Goal: Transaction & Acquisition: Purchase product/service

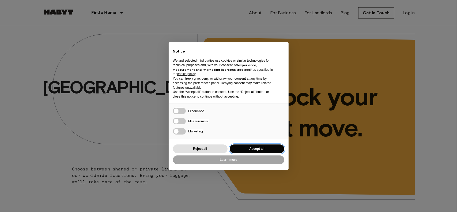
click at [258, 149] on button "Accept all" at bounding box center [257, 148] width 55 height 9
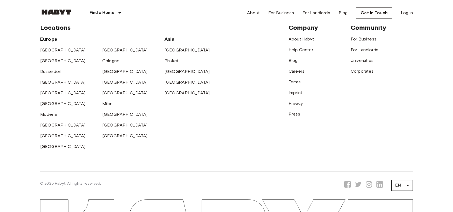
scroll to position [1387, 0]
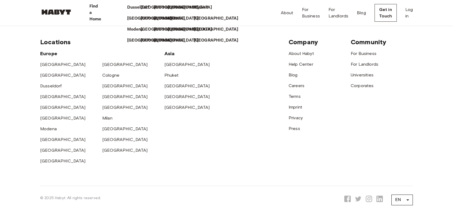
click at [102, 10] on p "Find a Home" at bounding box center [95, 12] width 12 height 19
click at [205, 33] on p "[GEOGRAPHIC_DATA]" at bounding box center [217, 29] width 45 height 6
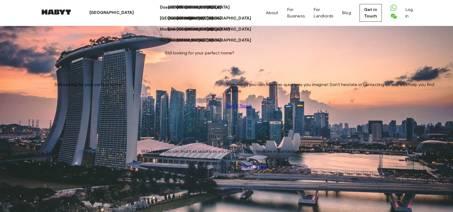
click at [119, 12] on div "[GEOGRAPHIC_DATA]" at bounding box center [112, 13] width 81 height 26
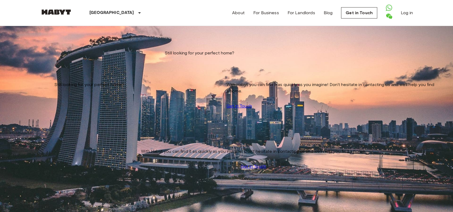
scroll to position [27, 0]
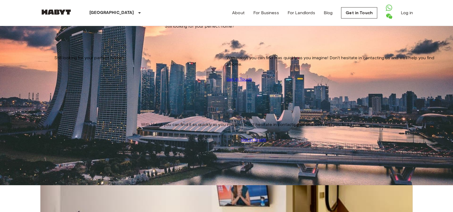
scroll to position [1963, 0]
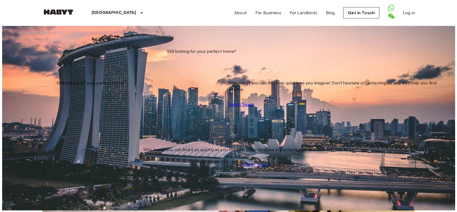
scroll to position [0, 0]
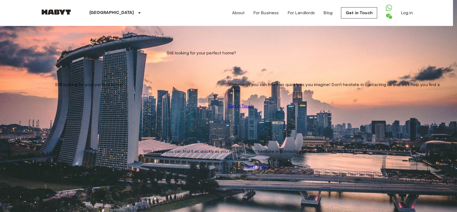
type input "******"
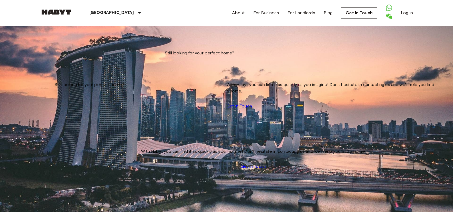
click at [78, 77] on input "Max price" at bounding box center [59, 79] width 38 height 5
click at [97, 41] on icon "tune" at bounding box center [94, 38] width 5 height 3
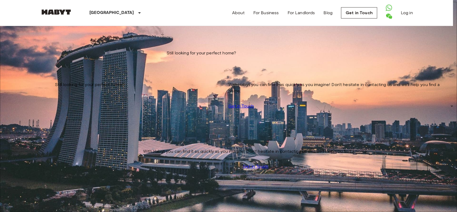
scroll to position [80, 0]
type input "****"
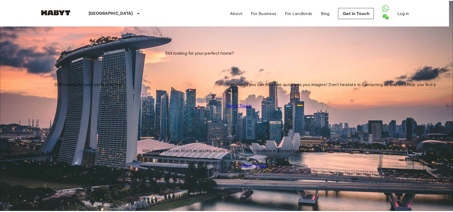
scroll to position [235, 0]
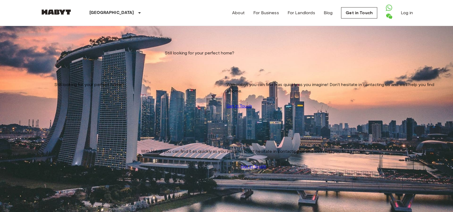
scroll to position [777, 0]
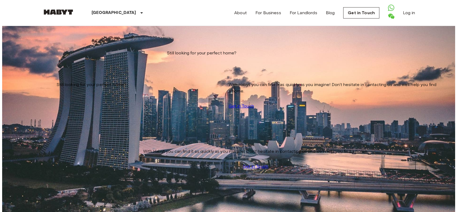
scroll to position [990, 0]
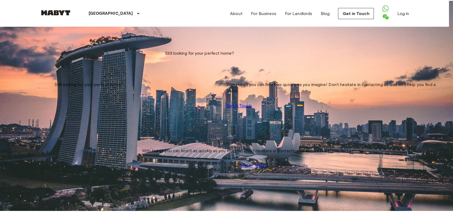
scroll to position [5872, 0]
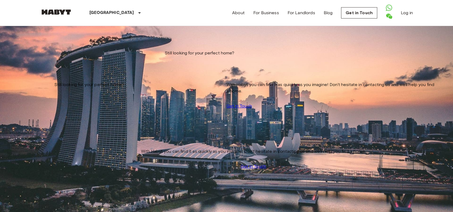
scroll to position [7875, 0]
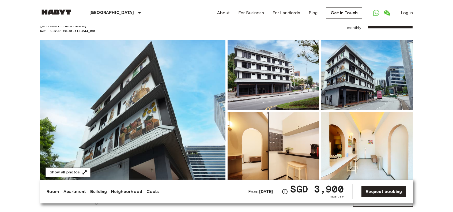
scroll to position [27, 0]
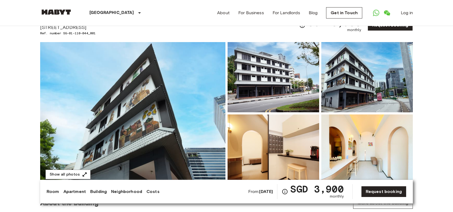
click at [303, 89] on img at bounding box center [274, 77] width 92 height 70
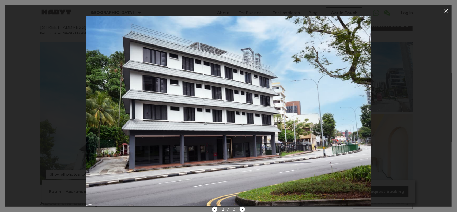
click at [404, 91] on div at bounding box center [228, 111] width 446 height 190
click at [447, 12] on icon "button" at bounding box center [447, 11] width 4 height 4
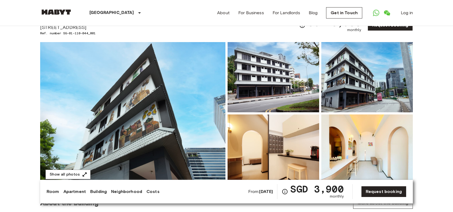
click at [395, 91] on img at bounding box center [367, 77] width 92 height 70
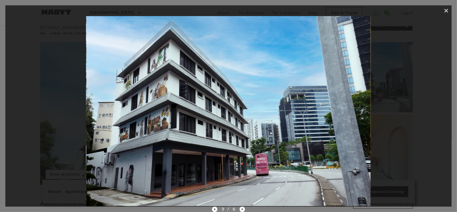
click at [447, 9] on icon "button" at bounding box center [446, 10] width 6 height 6
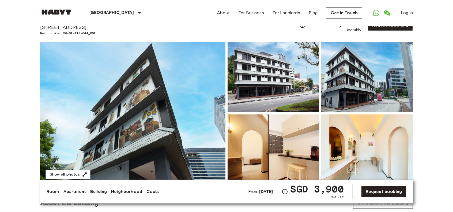
click at [302, 82] on img at bounding box center [274, 77] width 92 height 70
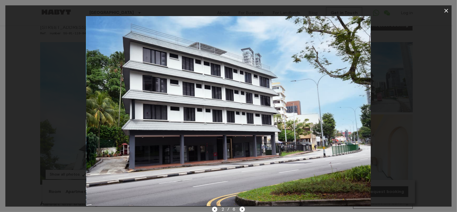
click at [417, 91] on div at bounding box center [228, 111] width 446 height 190
drag, startPoint x: 446, startPoint y: 8, endPoint x: 430, endPoint y: 44, distance: 38.7
click at [446, 8] on icon "button" at bounding box center [446, 10] width 6 height 6
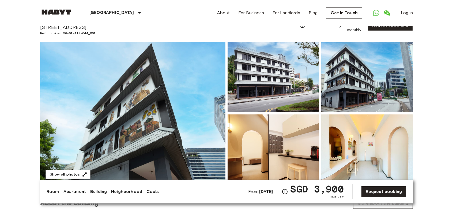
click at [378, 147] on img at bounding box center [367, 149] width 92 height 70
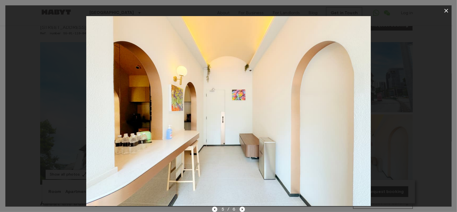
click at [444, 12] on icon "button" at bounding box center [446, 10] width 6 height 6
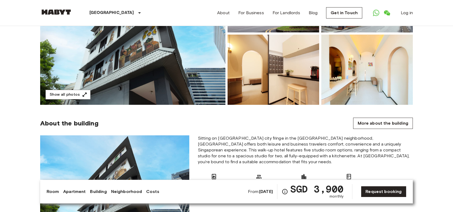
scroll to position [107, 0]
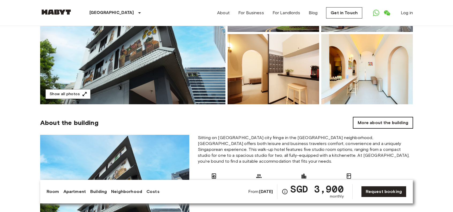
click at [392, 119] on link "More about the building" at bounding box center [383, 122] width 60 height 11
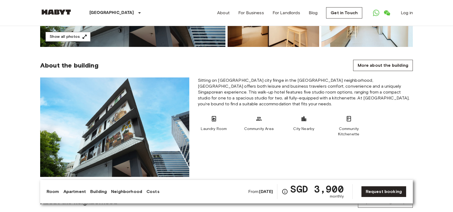
scroll to position [134, 0]
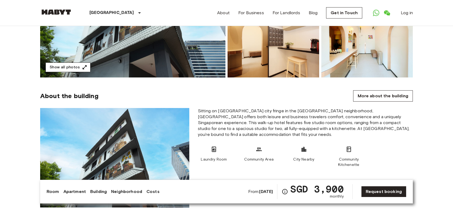
click at [86, 65] on icon "button" at bounding box center [84, 67] width 5 height 5
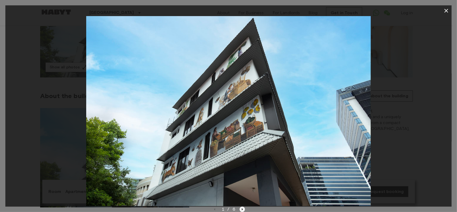
click at [240, 208] on icon "Next image" at bounding box center [242, 208] width 5 height 5
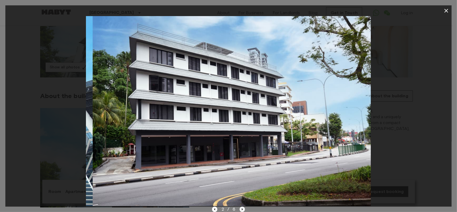
click at [241, 208] on icon "Next image" at bounding box center [242, 208] width 5 height 5
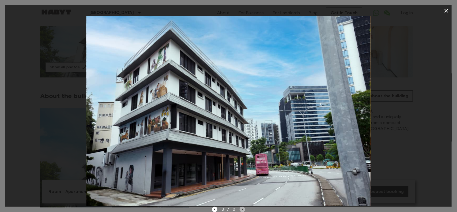
click at [241, 208] on icon "Next image" at bounding box center [242, 208] width 5 height 5
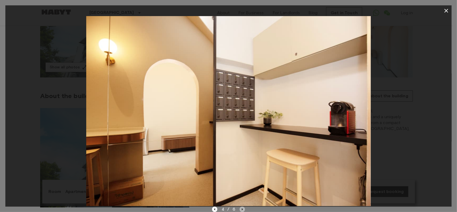
click at [241, 208] on icon "Next image" at bounding box center [242, 208] width 5 height 5
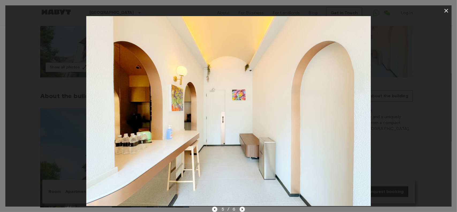
click at [241, 208] on icon "Next image" at bounding box center [242, 208] width 5 height 5
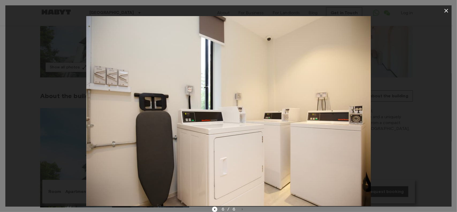
click at [241, 207] on div "6 / 6" at bounding box center [228, 209] width 33 height 6
click at [418, 112] on div at bounding box center [228, 111] width 446 height 190
click at [448, 7] on icon "button" at bounding box center [446, 10] width 6 height 6
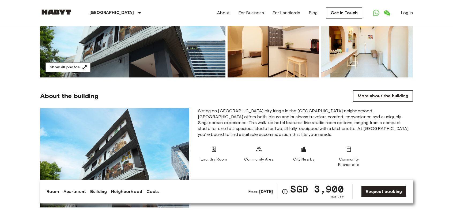
click at [93, 193] on link "Building" at bounding box center [98, 191] width 17 height 6
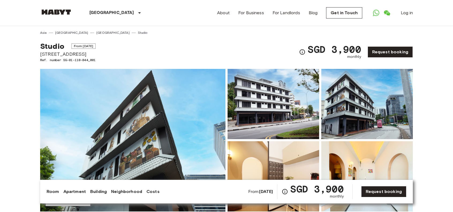
click at [56, 192] on link "Room" at bounding box center [53, 191] width 13 height 6
click at [52, 192] on link "Room" at bounding box center [53, 191] width 13 height 6
click at [71, 191] on link "Apartment" at bounding box center [74, 191] width 22 height 6
click at [96, 192] on link "Building" at bounding box center [98, 191] width 17 height 6
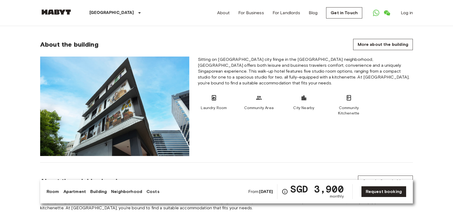
click at [120, 193] on link "Neighborhood" at bounding box center [126, 191] width 31 height 6
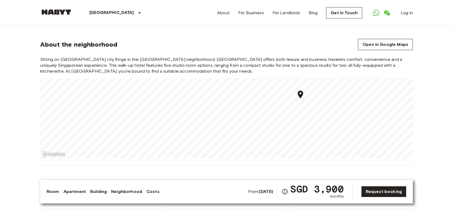
click at [147, 193] on link "Costs" at bounding box center [152, 191] width 13 height 6
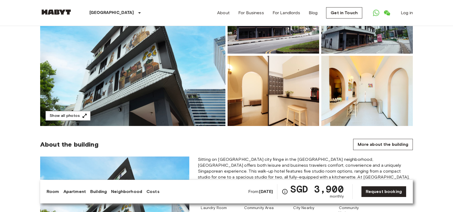
scroll to position [107, 0]
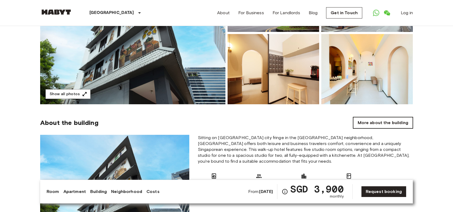
click at [388, 123] on link "More about the building" at bounding box center [383, 122] width 60 height 11
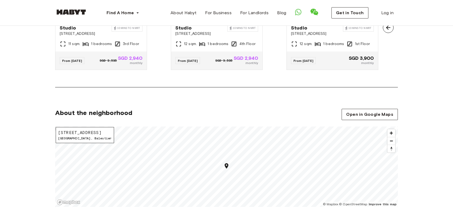
scroll to position [589, 0]
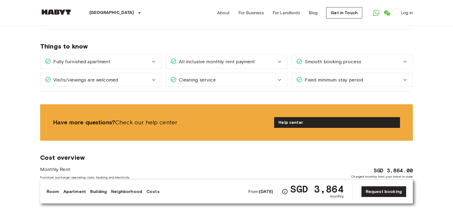
click at [101, 191] on link "Building" at bounding box center [98, 191] width 17 height 6
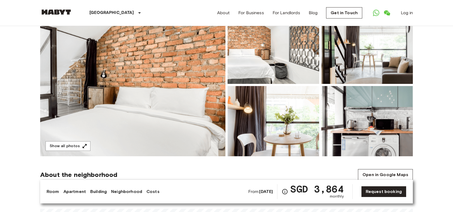
scroll to position [54, 0]
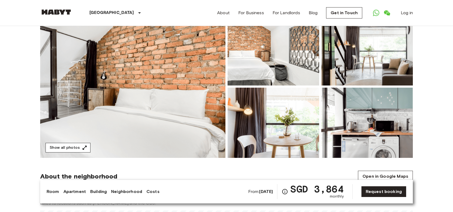
click at [56, 148] on button "Show all photos" at bounding box center [68, 148] width 45 height 10
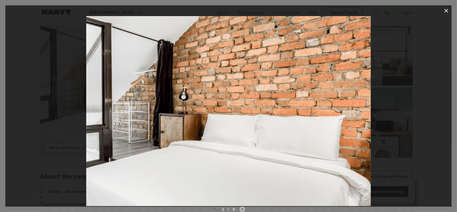
click at [242, 209] on icon "Next image" at bounding box center [242, 209] width 1 height 2
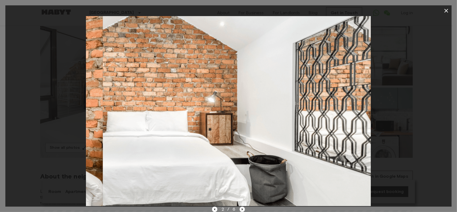
click at [242, 209] on icon "Next image" at bounding box center [242, 209] width 1 height 2
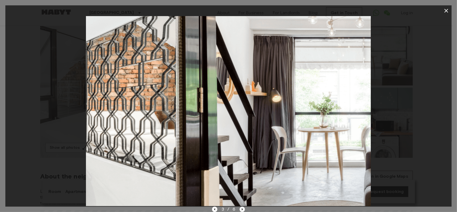
click at [242, 209] on icon "Next image" at bounding box center [242, 209] width 1 height 2
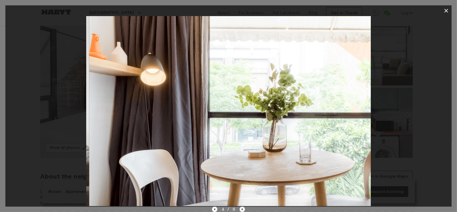
click at [242, 209] on icon "Next image" at bounding box center [242, 209] width 1 height 2
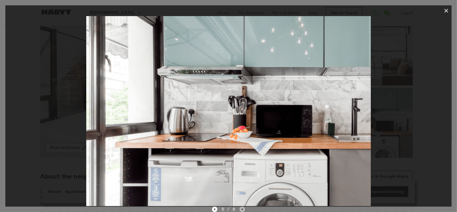
click at [242, 210] on icon "Next image" at bounding box center [242, 208] width 5 height 5
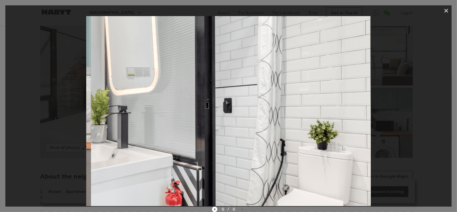
click at [242, 210] on div "6 / 6" at bounding box center [228, 209] width 33 height 6
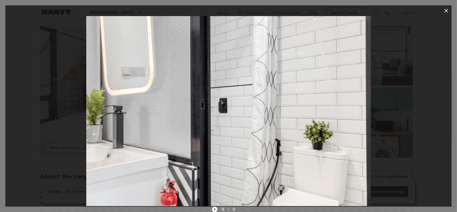
click at [425, 111] on div at bounding box center [228, 111] width 446 height 190
click at [446, 11] on icon "button" at bounding box center [446, 10] width 6 height 6
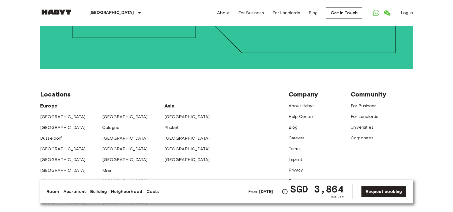
scroll to position [1041, 0]
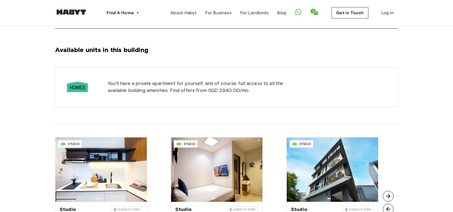
scroll to position [348, 0]
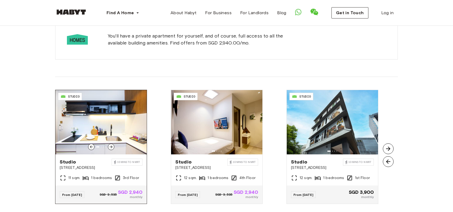
click at [105, 122] on img at bounding box center [100, 122] width 91 height 64
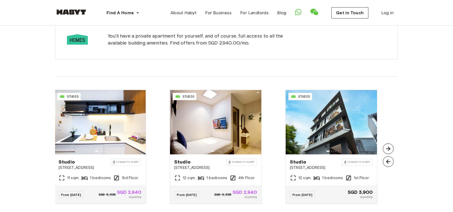
click at [388, 143] on img at bounding box center [388, 148] width 11 height 11
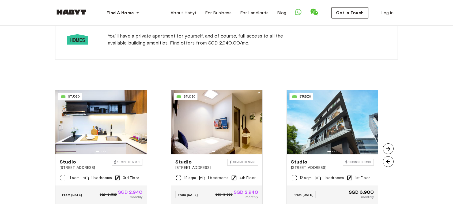
click at [388, 143] on img at bounding box center [388, 148] width 11 height 11
click at [243, 133] on img at bounding box center [216, 122] width 91 height 64
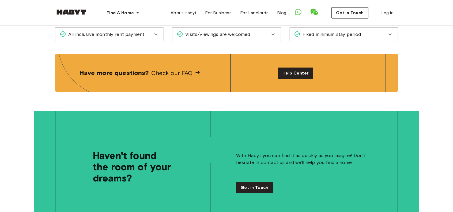
scroll to position [696, 0]
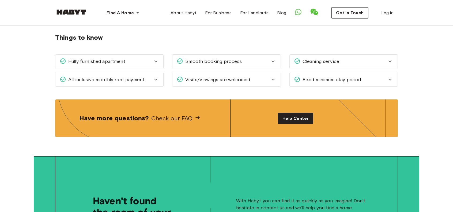
click at [141, 58] on div "Fully furnished apartment" at bounding box center [106, 61] width 93 height 7
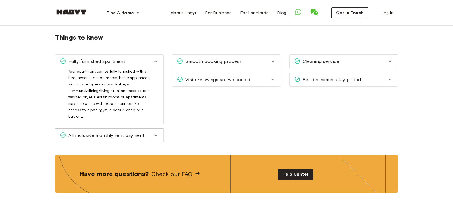
click at [141, 58] on div "Fully furnished apartment" at bounding box center [106, 61] width 93 height 7
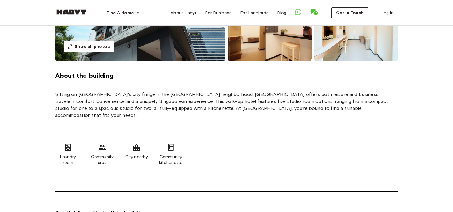
scroll to position [137, 0]
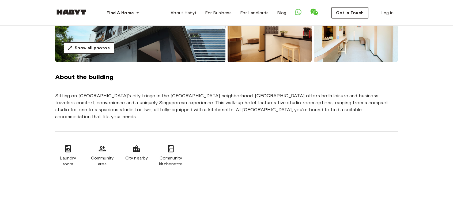
drag, startPoint x: 85, startPoint y: 144, endPoint x: 90, endPoint y: 142, distance: 5.8
click at [85, 144] on div "Laundry room Community area City nearby Community kitchenette" at bounding box center [119, 155] width 129 height 48
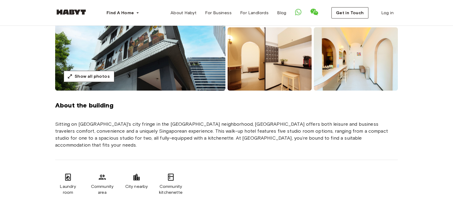
scroll to position [0, 0]
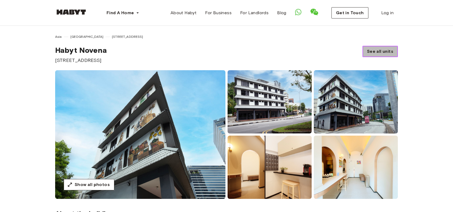
click at [380, 54] on span "See all units" at bounding box center [380, 51] width 26 height 6
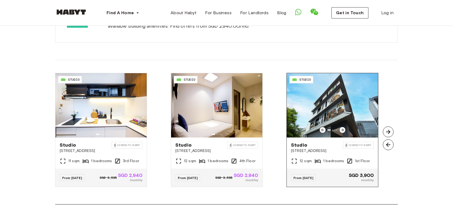
scroll to position [366, 0]
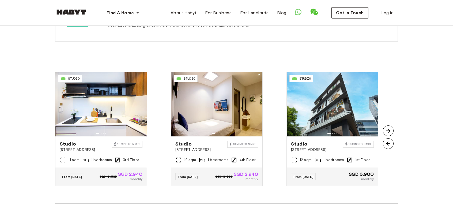
click at [386, 125] on img at bounding box center [388, 130] width 11 height 11
click at [387, 138] on img at bounding box center [388, 143] width 11 height 11
click at [392, 125] on img at bounding box center [388, 130] width 11 height 11
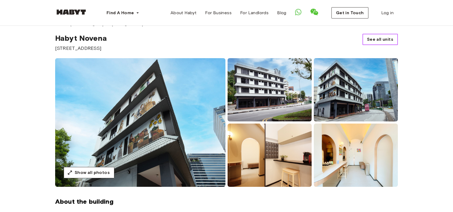
scroll to position [0, 0]
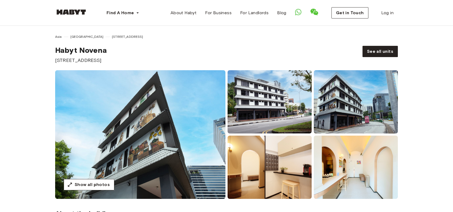
drag, startPoint x: 208, startPoint y: 44, endPoint x: 171, endPoint y: 25, distance: 42.4
click at [209, 45] on div "Asia Singapore 471 Balestier Road Habyt Novena 471 Balestier Road" at bounding box center [204, 48] width 299 height 29
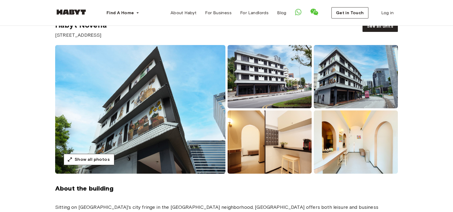
scroll to position [27, 0]
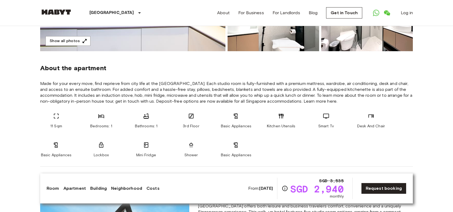
scroll to position [27, 0]
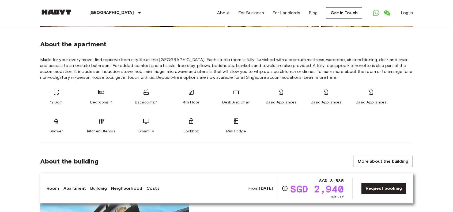
scroll to position [187, 0]
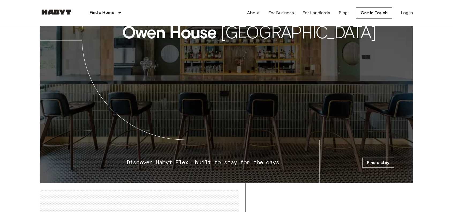
scroll to position [830, 0]
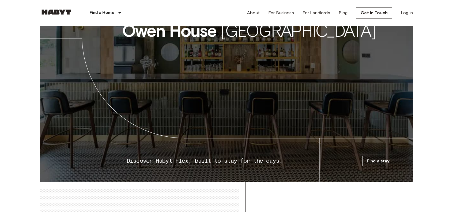
drag, startPoint x: 339, startPoint y: 147, endPoint x: 361, endPoint y: 158, distance: 24.8
click at [341, 149] on icon at bounding box center [226, 57] width 373 height 249
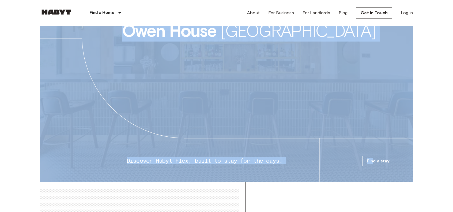
click at [373, 165] on div "[PERSON_NAME][GEOGRAPHIC_DATA] [GEOGRAPHIC_DATA] Discover Habyt Flex, built to …" at bounding box center [226, 57] width 373 height 249
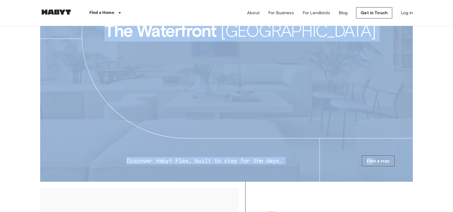
click at [373, 166] on link "Find a stay" at bounding box center [378, 161] width 32 height 10
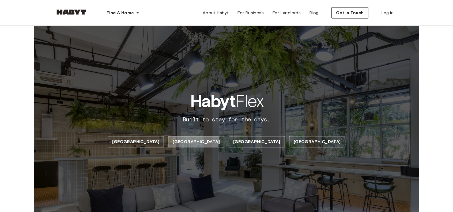
scroll to position [801, 0]
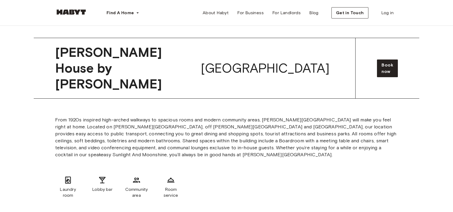
scroll to position [1096, 0]
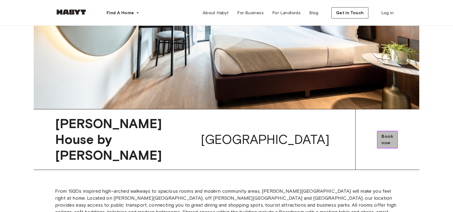
click at [382, 133] on span "Book now" at bounding box center [388, 139] width 12 height 13
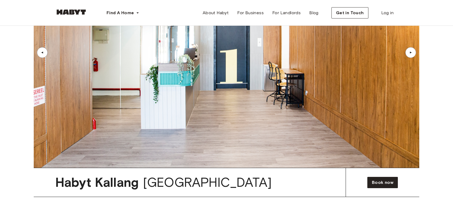
scroll to position [1471, 0]
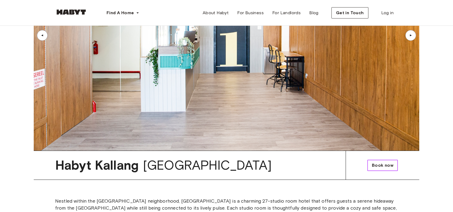
click at [377, 162] on span "Book now" at bounding box center [382, 165] width 21 height 6
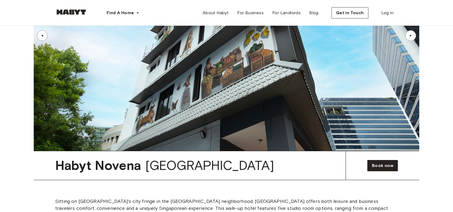
scroll to position [1846, 0]
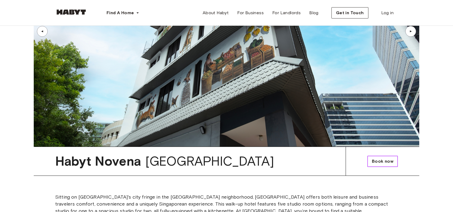
click at [381, 158] on span "Book now" at bounding box center [382, 161] width 21 height 6
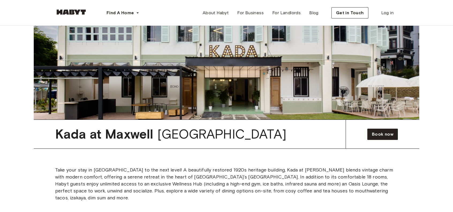
scroll to position [2248, 0]
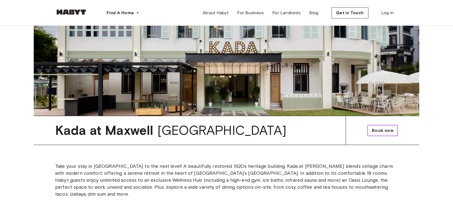
drag, startPoint x: 374, startPoint y: 77, endPoint x: 371, endPoint y: 78, distance: 3.9
click at [374, 127] on span "Book now" at bounding box center [382, 130] width 21 height 6
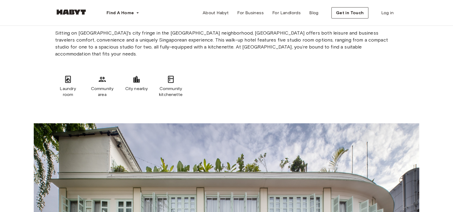
scroll to position [2006, 0]
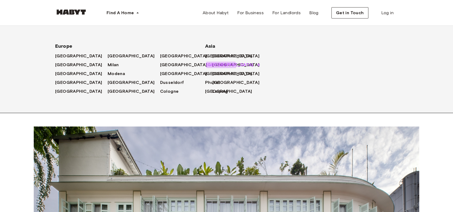
click at [220, 67] on span "[GEOGRAPHIC_DATA]" at bounding box center [229, 65] width 47 height 6
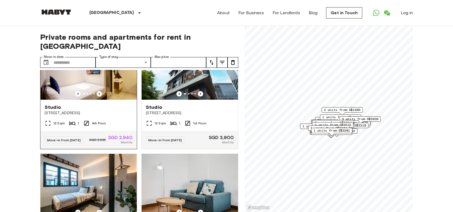
scroll to position [54, 0]
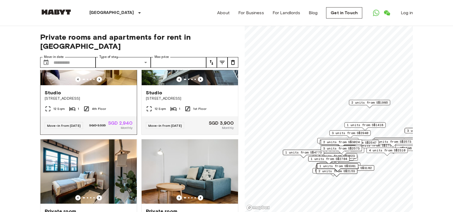
click at [102, 95] on div "Studio [STREET_ADDRESS]" at bounding box center [88, 95] width 96 height 20
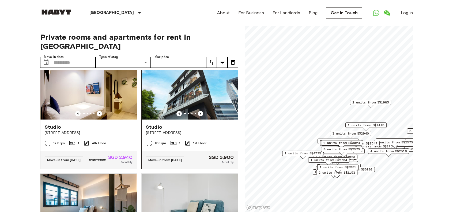
scroll to position [0, 0]
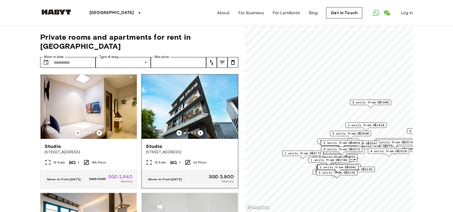
click at [197, 109] on img at bounding box center [190, 106] width 96 height 64
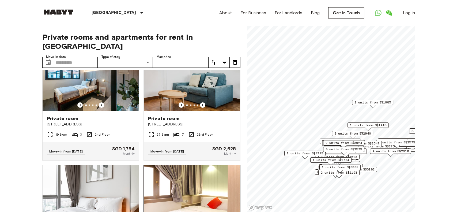
scroll to position [214, 0]
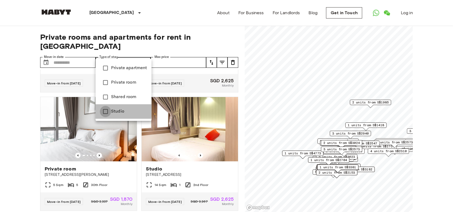
type input "******"
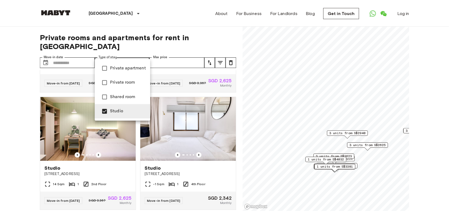
scroll to position [93, 0]
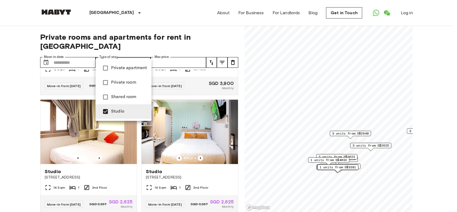
click at [140, 57] on div at bounding box center [228, 106] width 457 height 212
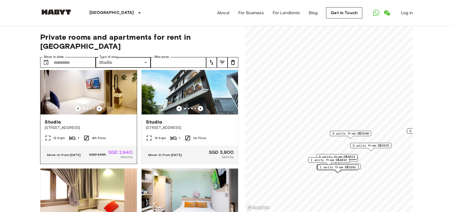
scroll to position [27, 0]
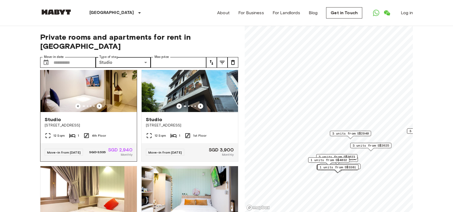
click at [119, 123] on span "[STREET_ADDRESS]" at bounding box center [89, 125] width 88 height 5
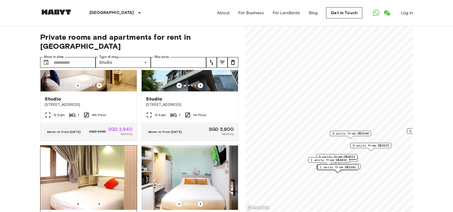
scroll to position [107, 0]
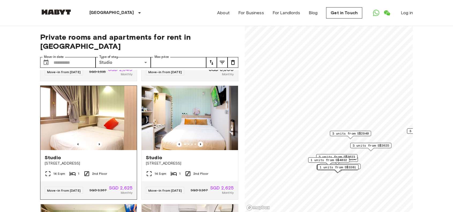
click at [93, 114] on img at bounding box center [88, 118] width 96 height 64
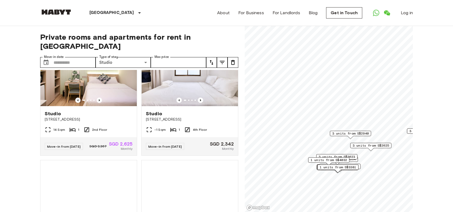
scroll to position [268, 0]
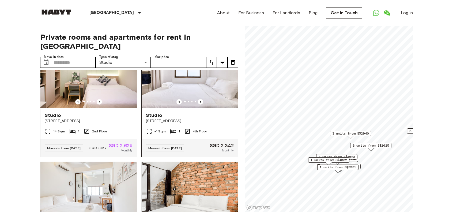
click at [177, 85] on img at bounding box center [190, 75] width 96 height 64
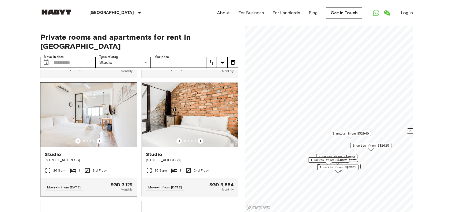
scroll to position [348, 0]
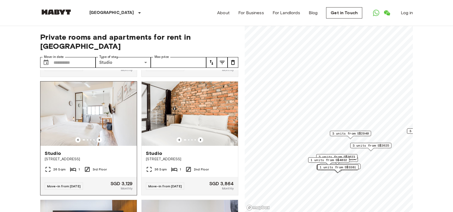
click at [118, 119] on img at bounding box center [88, 113] width 96 height 64
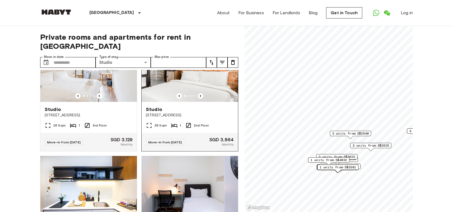
scroll to position [402, 0]
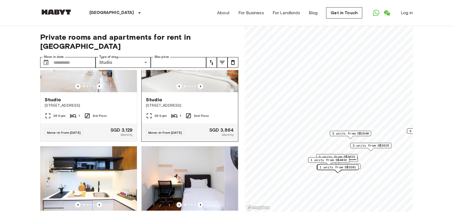
click at [191, 89] on div at bounding box center [190, 86] width 96 height 5
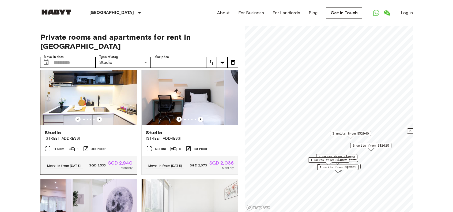
scroll to position [509, 0]
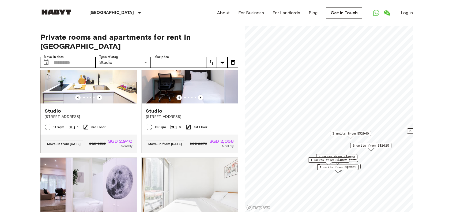
click at [109, 92] on img at bounding box center [88, 71] width 96 height 64
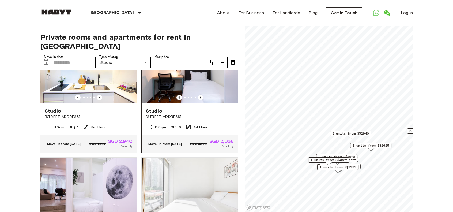
click at [177, 96] on img at bounding box center [190, 71] width 96 height 64
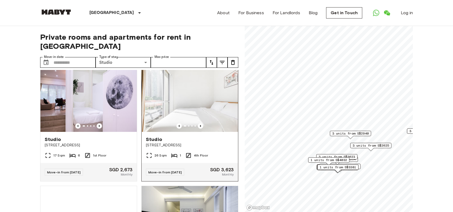
scroll to position [616, 0]
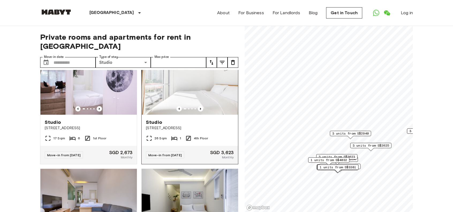
click at [187, 106] on img at bounding box center [190, 82] width 96 height 64
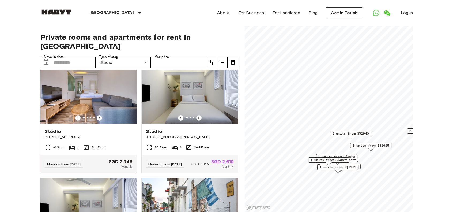
scroll to position [723, 0]
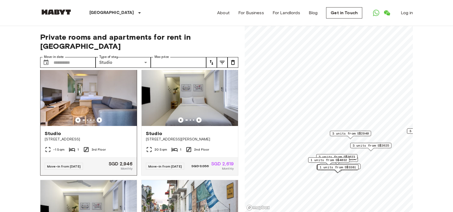
click at [96, 111] on img at bounding box center [88, 94] width 96 height 64
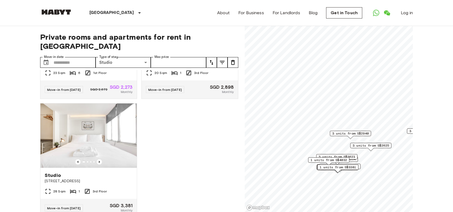
scroll to position [1520, 0]
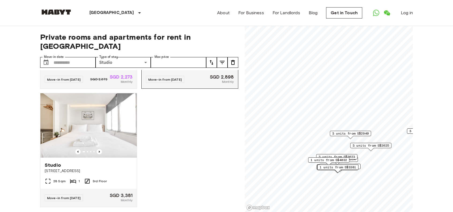
click at [209, 59] on div "Studio 82 Tiong Poh Road" at bounding box center [190, 49] width 96 height 20
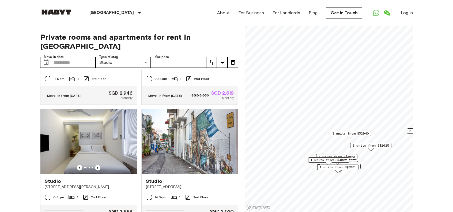
scroll to position [797, 0]
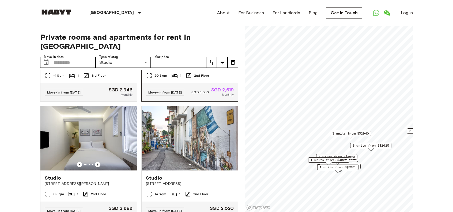
click at [213, 68] on span "78 Guan Chuan Street" at bounding box center [190, 65] width 88 height 5
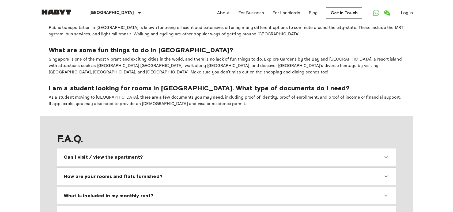
click at [88, 154] on span "Can I visit / view the apartment?" at bounding box center [103, 157] width 79 height 6
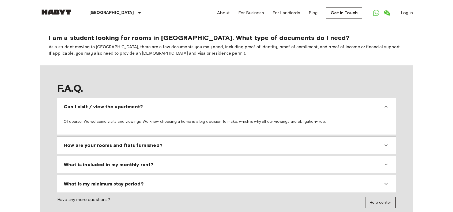
scroll to position [482, 0]
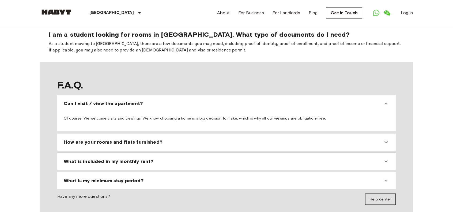
click at [109, 100] on span "Can I visit / view the apartment?" at bounding box center [103, 103] width 79 height 6
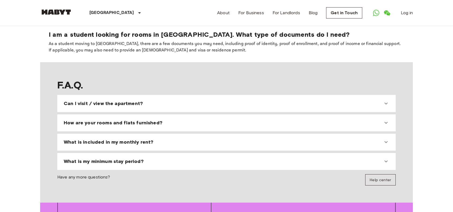
click at [109, 100] on span "Can I visit / view the apartment?" at bounding box center [103, 103] width 79 height 6
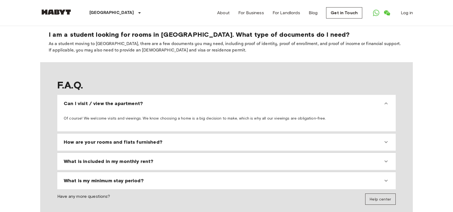
click at [109, 100] on span "Can I visit / view the apartment?" at bounding box center [103, 103] width 79 height 6
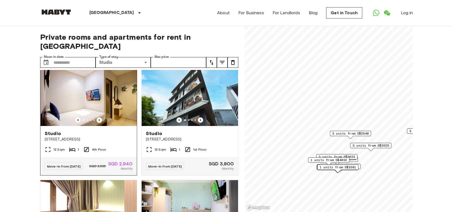
scroll to position [0, 0]
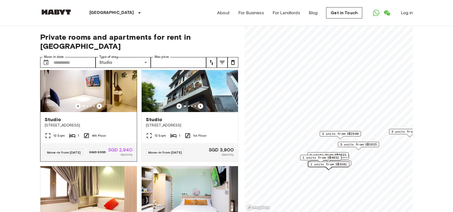
scroll to position [107, 0]
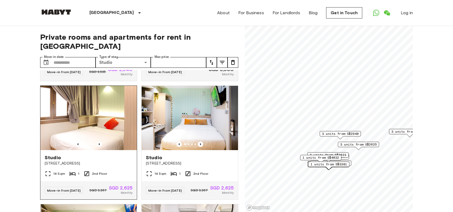
click at [96, 126] on img at bounding box center [88, 118] width 96 height 64
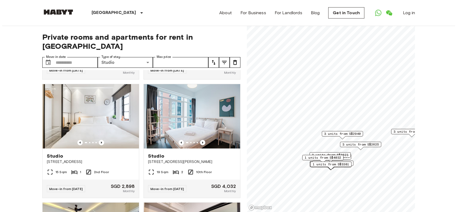
scroll to position [1018, 0]
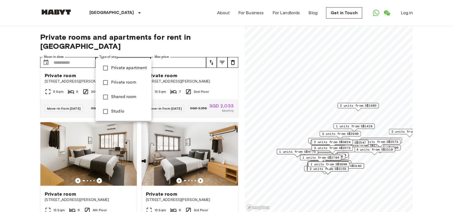
click at [165, 53] on div at bounding box center [228, 106] width 457 height 212
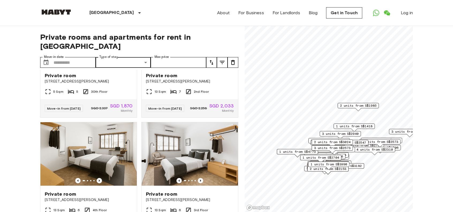
click at [225, 59] on icon "tune" at bounding box center [222, 62] width 6 height 6
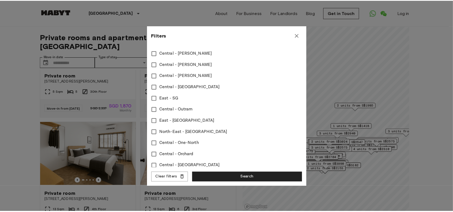
scroll to position [235, 0]
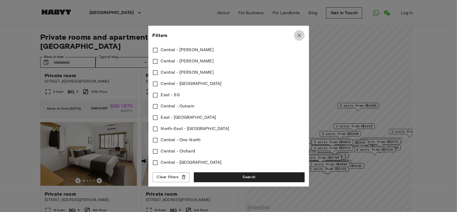
click at [298, 34] on icon "button" at bounding box center [299, 35] width 6 height 6
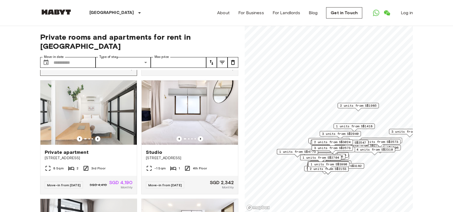
scroll to position [1286, 0]
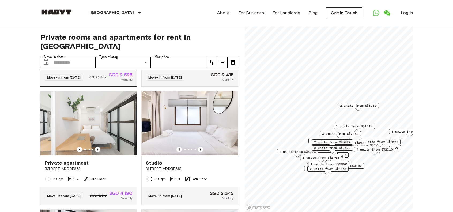
click at [92, 53] on span "[STREET_ADDRESS]" at bounding box center [89, 50] width 88 height 5
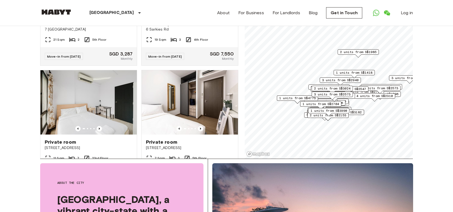
scroll to position [4755, 0]
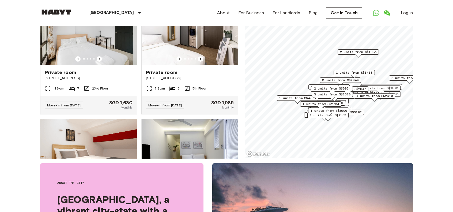
drag, startPoint x: 365, startPoint y: 51, endPoint x: 367, endPoint y: 55, distance: 4.8
click at [365, 51] on span "2 units from S$1985" at bounding box center [358, 52] width 36 height 5
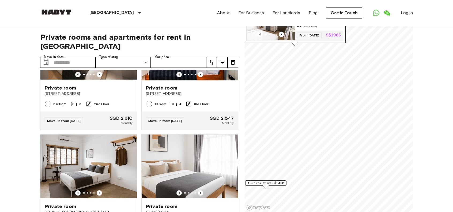
scroll to position [5023, 0]
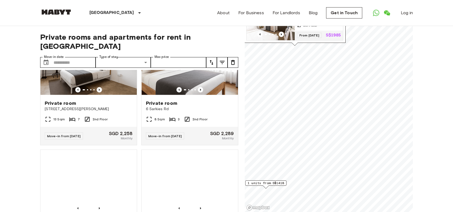
scroll to position [5130, 0]
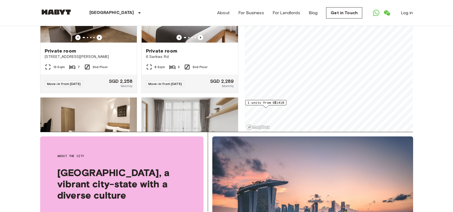
scroll to position [5104, 0]
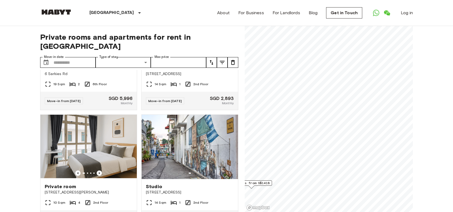
scroll to position [5532, 0]
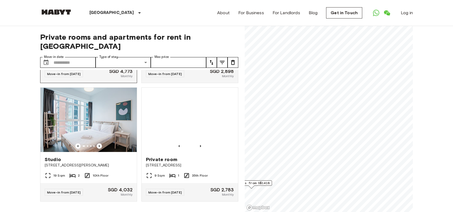
scroll to position [5853, 0]
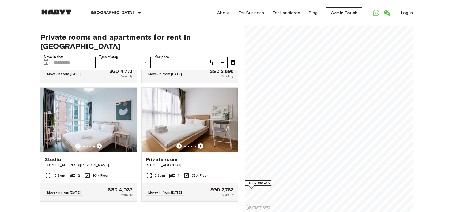
click at [108, 33] on img at bounding box center [88, 1] width 96 height 64
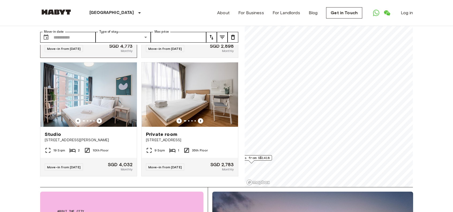
scroll to position [0, 0]
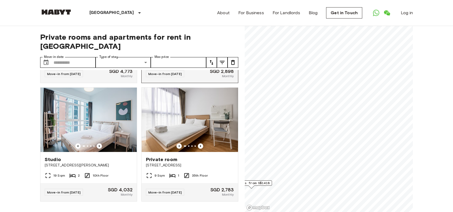
click at [182, 33] on img at bounding box center [190, 1] width 96 height 64
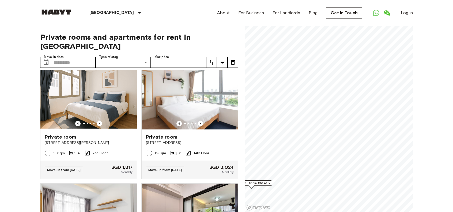
scroll to position [6348, 0]
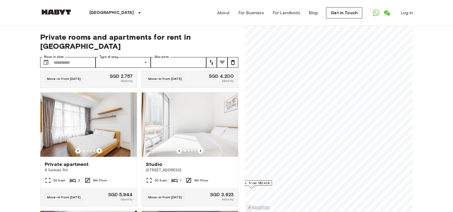
scroll to position [6830, 0]
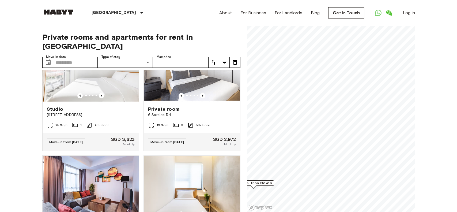
scroll to position [7800, 0]
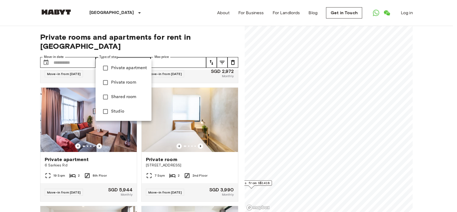
drag, startPoint x: 134, startPoint y: 54, endPoint x: 148, endPoint y: 54, distance: 13.4
click at [134, 54] on div at bounding box center [228, 106] width 457 height 212
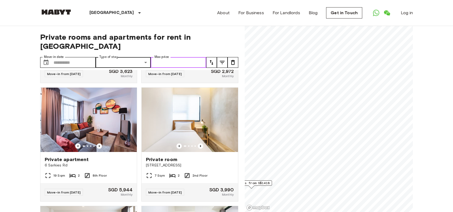
click at [190, 57] on input "Max price" at bounding box center [178, 62] width 55 height 11
click at [226, 57] on button "tune" at bounding box center [222, 62] width 11 height 11
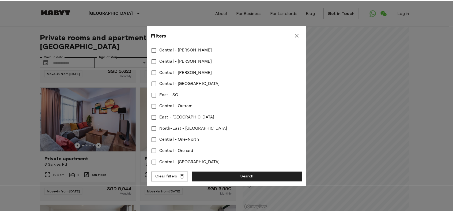
scroll to position [235, 0]
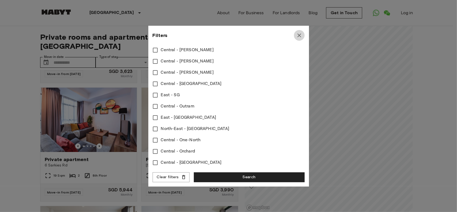
click at [302, 33] on icon "button" at bounding box center [299, 35] width 6 height 6
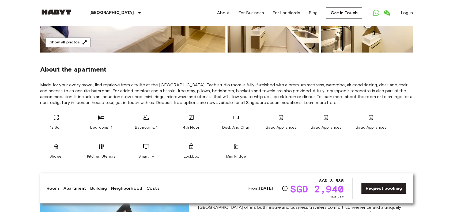
scroll to position [161, 0]
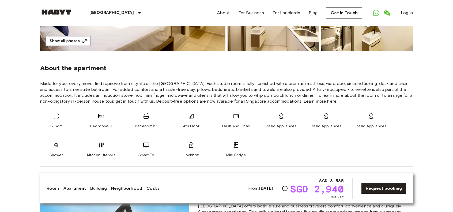
click at [192, 117] on icon at bounding box center [191, 116] width 6 height 6
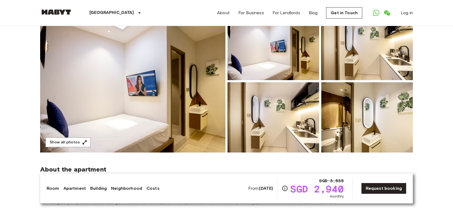
scroll to position [0, 0]
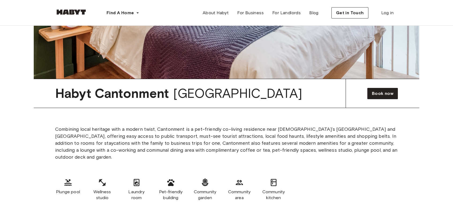
scroll to position [750, 0]
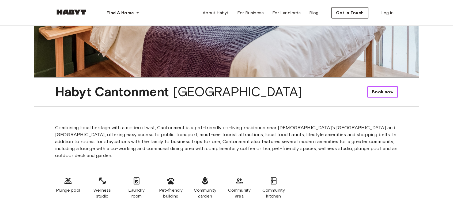
click at [382, 93] on span "Book now" at bounding box center [382, 92] width 21 height 6
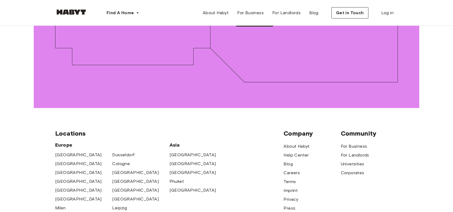
scroll to position [3305, 0]
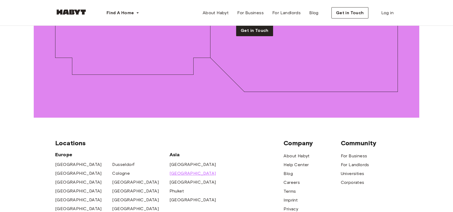
click at [178, 170] on span "[GEOGRAPHIC_DATA]" at bounding box center [193, 173] width 47 height 6
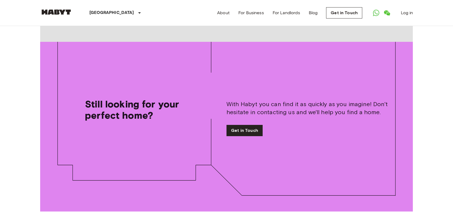
click at [64, 12] on img at bounding box center [56, 11] width 32 height 5
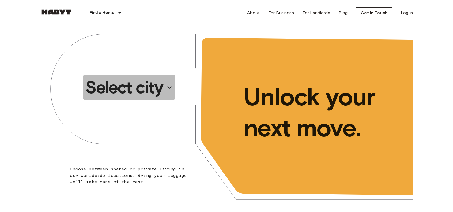
click at [164, 88] on button "Select city" at bounding box center [129, 87] width 92 height 25
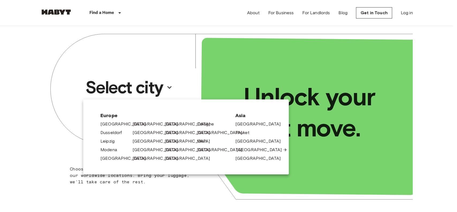
click at [245, 148] on link "[GEOGRAPHIC_DATA]" at bounding box center [261, 149] width 51 height 6
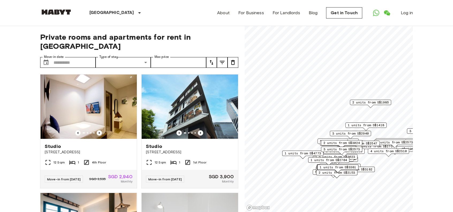
click at [62, 15] on link at bounding box center [56, 12] width 32 height 7
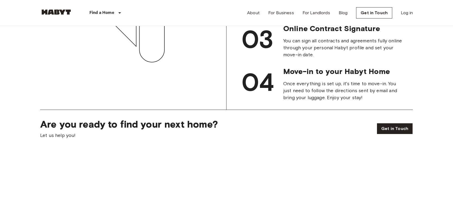
scroll to position [723, 0]
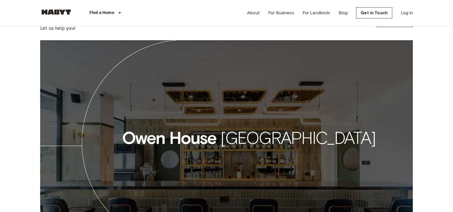
click at [383, 27] on link "Get in Touch" at bounding box center [395, 21] width 36 height 11
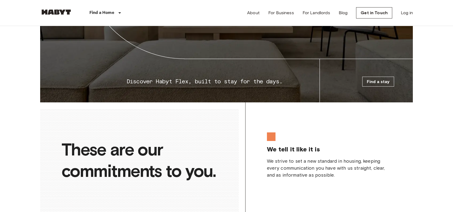
scroll to position [911, 0]
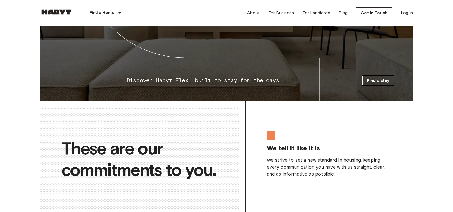
click at [377, 85] on link "Find a stay" at bounding box center [378, 81] width 32 height 10
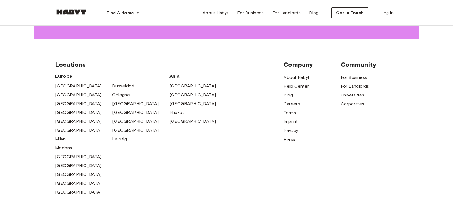
scroll to position [3385, 0]
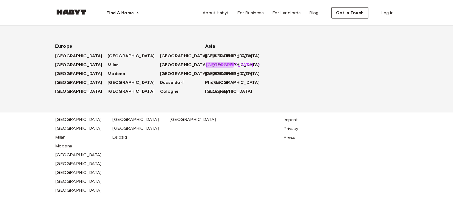
click at [218, 63] on span "[GEOGRAPHIC_DATA]" at bounding box center [229, 65] width 47 height 6
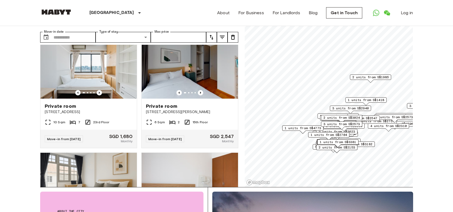
scroll to position [27, 0]
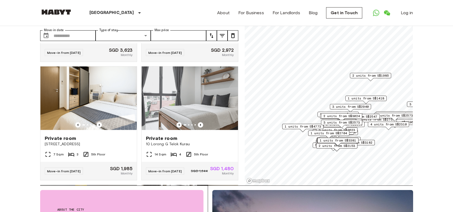
scroll to position [3541, 0]
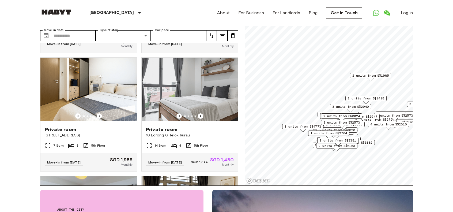
click at [54, 11] on img at bounding box center [56, 11] width 32 height 5
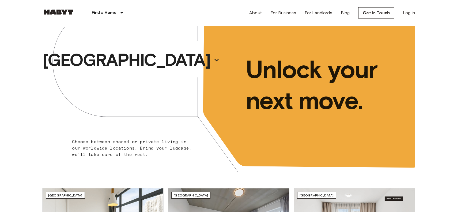
scroll to position [27, 0]
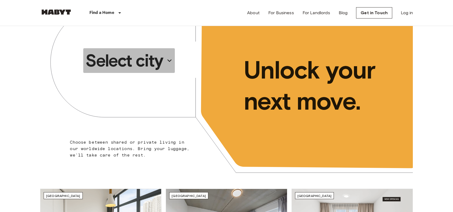
click at [155, 58] on p "Select city" at bounding box center [124, 60] width 78 height 21
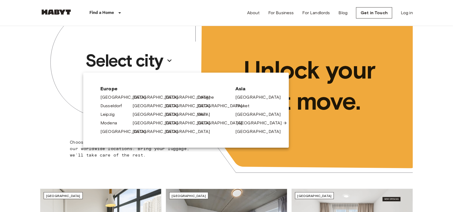
click at [247, 120] on link "[GEOGRAPHIC_DATA]" at bounding box center [261, 123] width 51 height 6
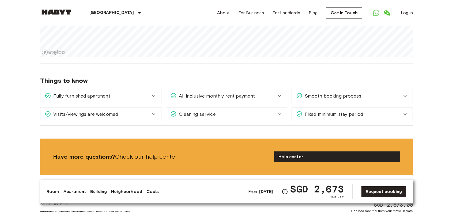
scroll to position [536, 0]
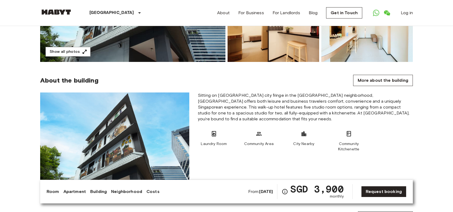
scroll to position [161, 0]
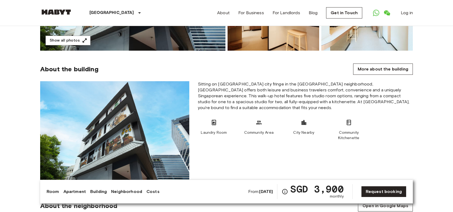
click at [389, 77] on section "About the building More about the building Sitting on [GEOGRAPHIC_DATA] city fr…" at bounding box center [226, 119] width 373 height 137
click at [390, 67] on link "More about the building" at bounding box center [383, 68] width 60 height 11
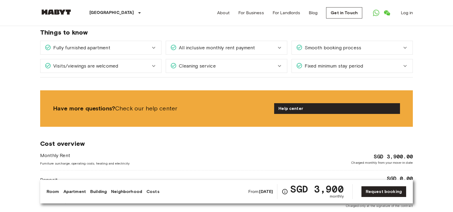
scroll to position [402, 0]
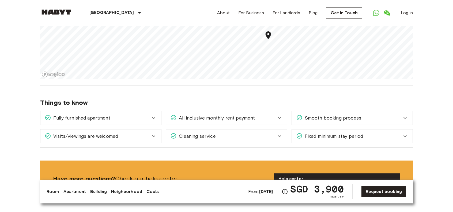
click at [120, 122] on div "Fully furnished apartment" at bounding box center [100, 117] width 121 height 13
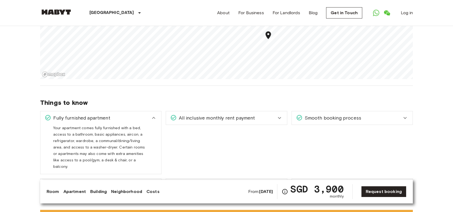
click at [120, 121] on div "Fully furnished apartment" at bounding box center [100, 117] width 121 height 13
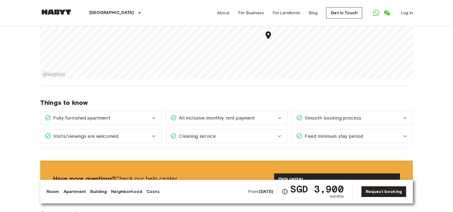
drag, startPoint x: 125, startPoint y: 120, endPoint x: 128, endPoint y: 119, distance: 3.1
click at [126, 120] on div "Fully furnished apartment" at bounding box center [98, 117] width 106 height 7
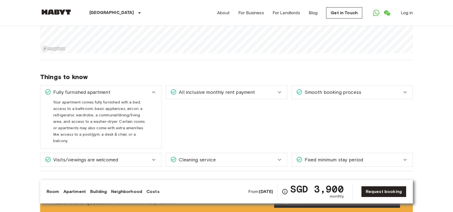
scroll to position [429, 0]
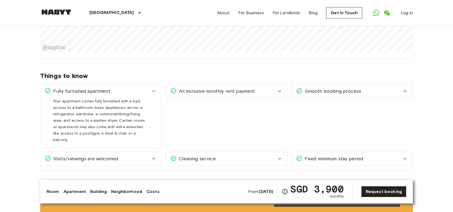
click at [139, 88] on div "Fully furnished apartment" at bounding box center [98, 91] width 106 height 7
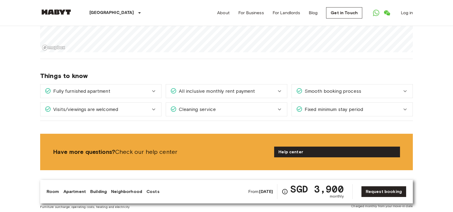
click at [198, 92] on span "All inclusive monthly rent payment" at bounding box center [216, 91] width 78 height 7
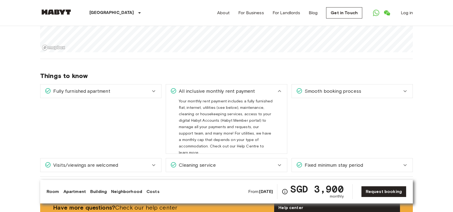
drag, startPoint x: 209, startPoint y: 92, endPoint x: 220, endPoint y: 91, distance: 10.5
click at [211, 92] on span "All inclusive monthly rent payment" at bounding box center [216, 91] width 78 height 7
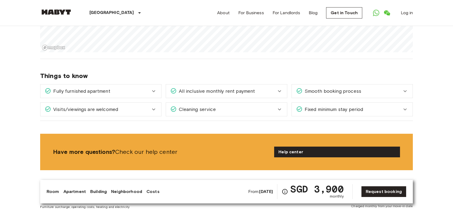
click at [326, 93] on span "Smooth booking process" at bounding box center [332, 91] width 59 height 7
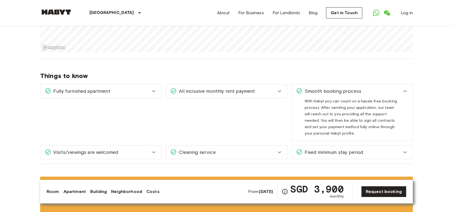
click at [326, 93] on span "Smooth booking process" at bounding box center [332, 91] width 59 height 7
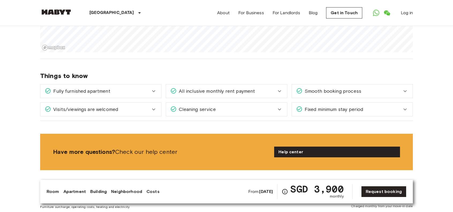
click at [139, 114] on div "Visits/viewings are welcomed" at bounding box center [100, 109] width 121 height 13
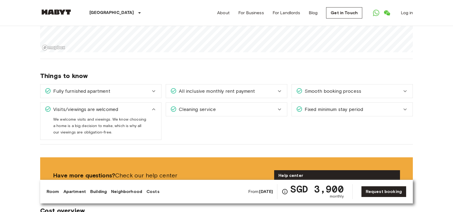
click at [139, 112] on div "Visits/viewings are welcomed" at bounding box center [100, 109] width 121 height 13
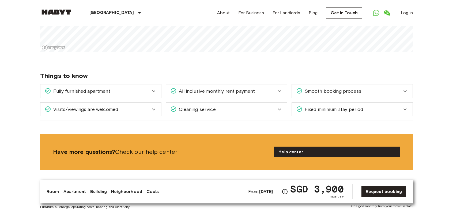
click at [193, 110] on span "Cleaning service" at bounding box center [196, 109] width 39 height 7
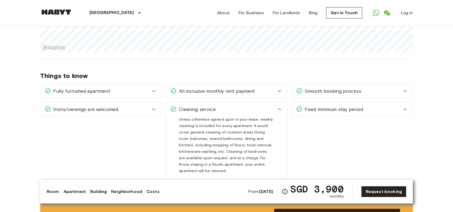
click at [198, 110] on span "Cleaning service" at bounding box center [196, 109] width 39 height 7
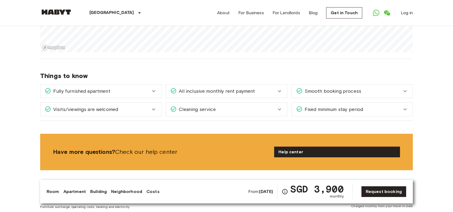
click at [332, 113] on div "Fixed minimum stay period" at bounding box center [352, 109] width 121 height 13
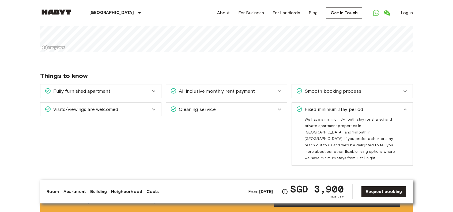
click at [333, 109] on span "Fixed minimum stay period" at bounding box center [333, 109] width 61 height 7
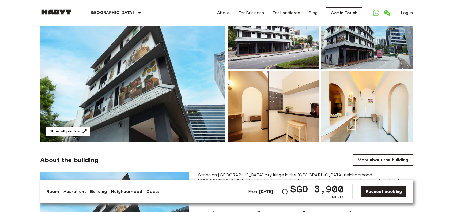
scroll to position [134, 0]
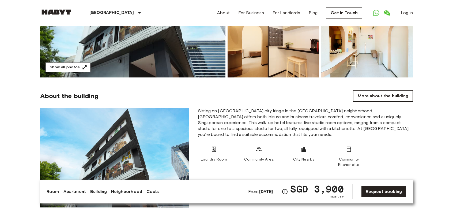
click at [376, 95] on link "More about the building" at bounding box center [383, 95] width 60 height 11
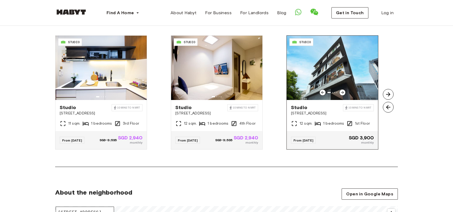
scroll to position [402, 0]
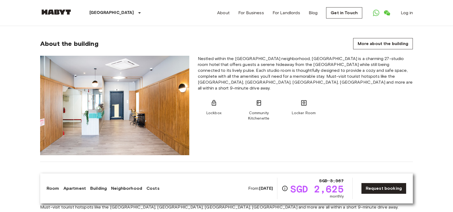
scroll to position [295, 0]
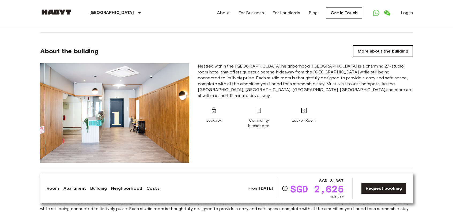
click at [373, 51] on link "More about the building" at bounding box center [383, 51] width 60 height 11
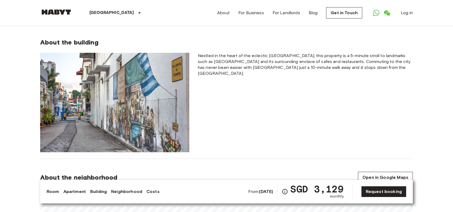
scroll to position [187, 0]
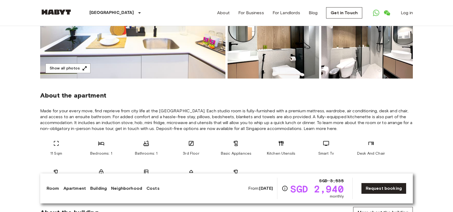
scroll to position [134, 0]
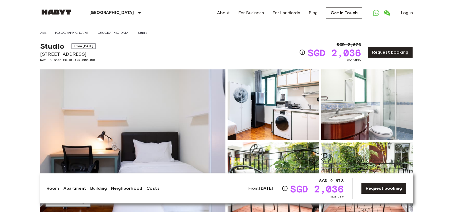
scroll to position [80, 0]
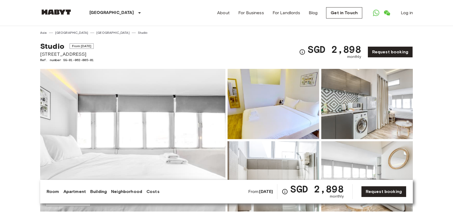
click at [107, 191] on div "Room Apartment Building Neighborhood Costs" at bounding box center [103, 191] width 113 height 6
click at [100, 190] on link "Building" at bounding box center [98, 191] width 17 height 6
click at [98, 191] on link "Building" at bounding box center [98, 191] width 17 height 6
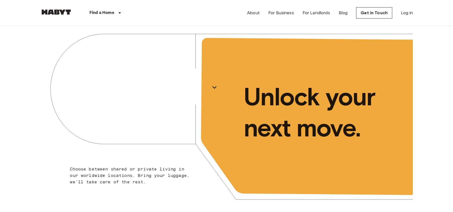
click at [57, 7] on div "Find a Home [GEOGRAPHIC_DATA] [GEOGRAPHIC_DATA] [GEOGRAPHIC_DATA] [GEOGRAPHIC_D…" at bounding box center [90, 13] width 100 height 26
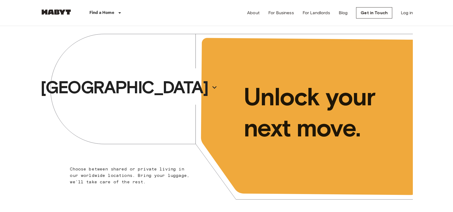
click at [58, 13] on img at bounding box center [56, 11] width 32 height 5
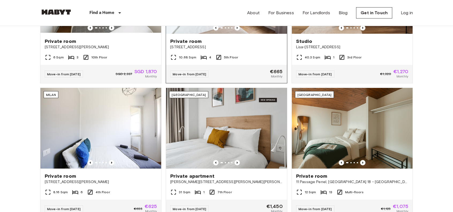
scroll to position [214, 0]
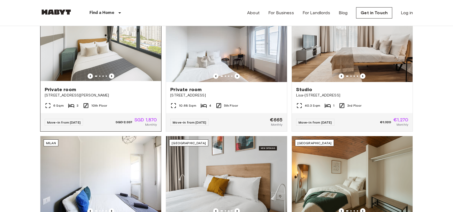
click at [126, 67] on img at bounding box center [100, 41] width 121 height 81
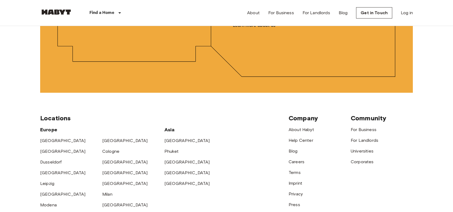
scroll to position [1312, 0]
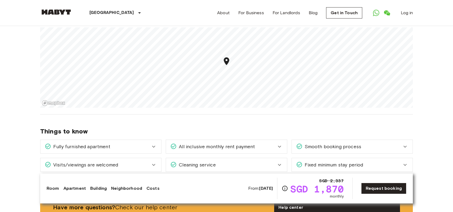
scroll to position [482, 0]
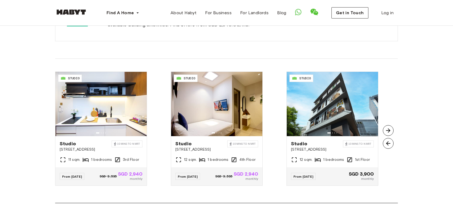
scroll to position [375, 0]
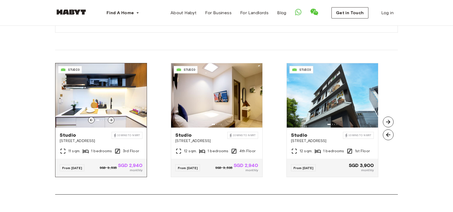
click at [93, 148] on span "1 bedrooms" at bounding box center [101, 150] width 21 height 5
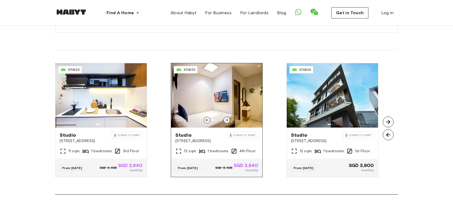
click at [181, 90] on img at bounding box center [216, 95] width 91 height 64
click at [198, 88] on img at bounding box center [216, 95] width 91 height 64
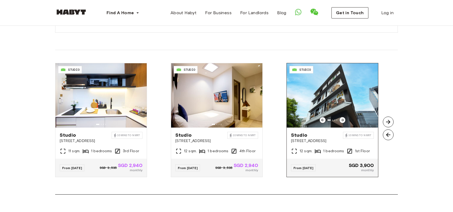
click at [316, 86] on img at bounding box center [332, 95] width 91 height 64
click at [314, 88] on img at bounding box center [332, 95] width 91 height 64
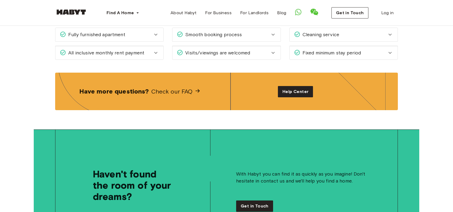
scroll to position [723, 0]
click at [298, 88] on span "Help Center" at bounding box center [296, 91] width 26 height 6
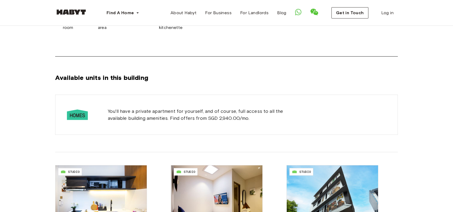
scroll to position [348, 0]
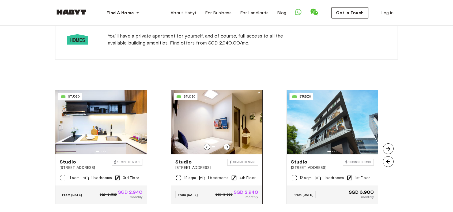
click at [220, 165] on span "471 Balestier Road" at bounding box center [201, 167] width 52 height 5
click at [221, 159] on span "Studio" at bounding box center [201, 162] width 52 height 6
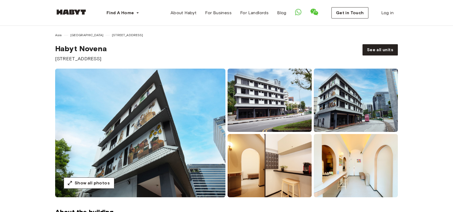
scroll to position [0, 0]
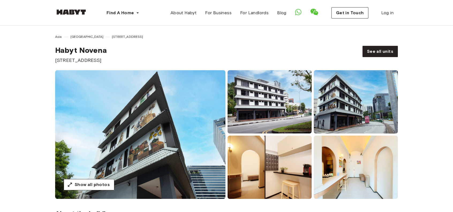
click at [214, 59] on div "Habyt Novena 471 Balestier Road" at bounding box center [204, 55] width 299 height 18
click at [380, 51] on span "See all units" at bounding box center [380, 51] width 26 height 6
drag, startPoint x: 55, startPoint y: 50, endPoint x: 110, endPoint y: 51, distance: 54.9
click at [110, 51] on div "Habyt Novena 471 Balestier Road" at bounding box center [204, 55] width 299 height 18
copy span "Habyt Novena"
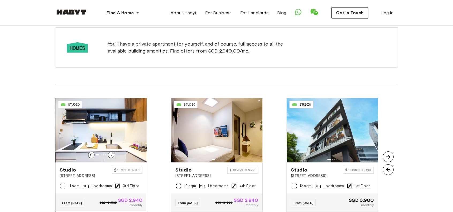
scroll to position [339, 0]
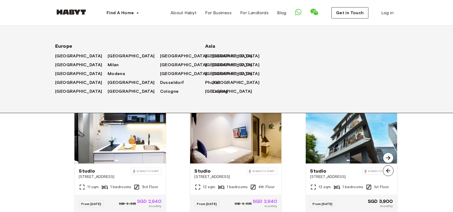
drag, startPoint x: 100, startPoint y: 130, endPoint x: 111, endPoint y: 48, distance: 82.2
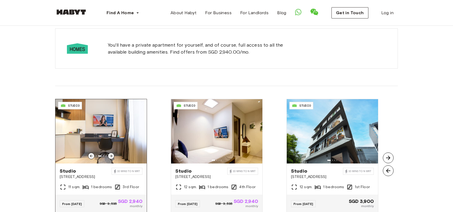
click at [112, 127] on img at bounding box center [100, 131] width 91 height 64
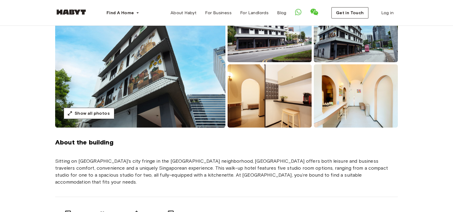
scroll to position [0, 0]
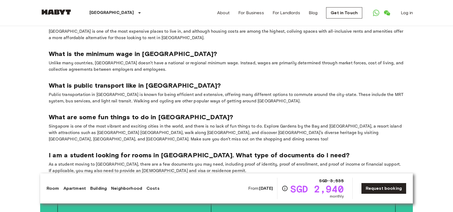
scroll to position [964, 0]
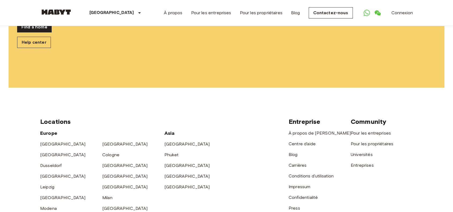
scroll to position [134, 0]
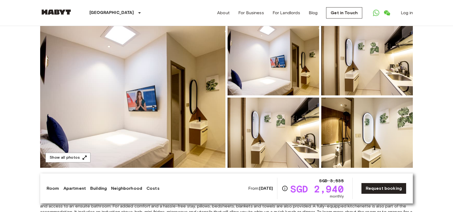
scroll to position [54, 0]
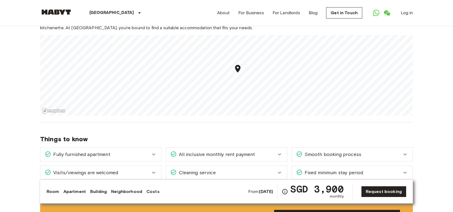
scroll to position [455, 0]
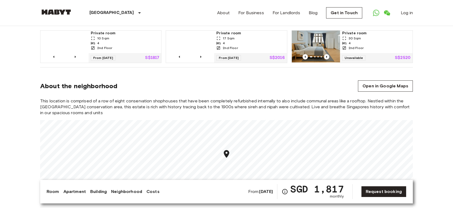
scroll to position [482, 0]
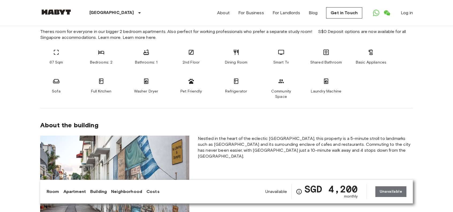
scroll to position [321, 0]
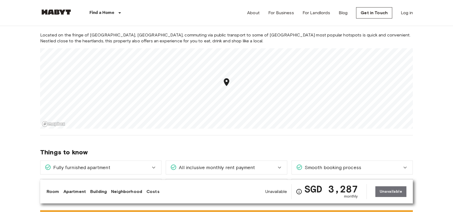
scroll to position [482, 0]
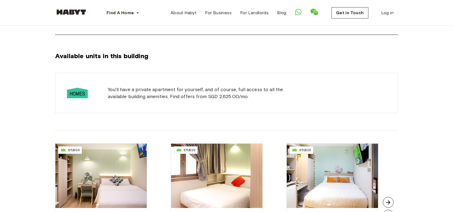
scroll to position [402, 0]
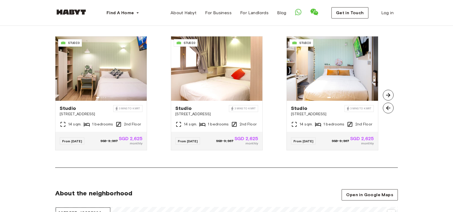
click at [387, 96] on img at bounding box center [388, 95] width 11 height 11
click at [387, 109] on img at bounding box center [388, 108] width 11 height 11
click at [387, 88] on div "SG-01-111-002-001 STUDIO Studio 115 Geylang Road Singapore 3 mins to K MRT 14 s…" at bounding box center [342, 93] width 111 height 114
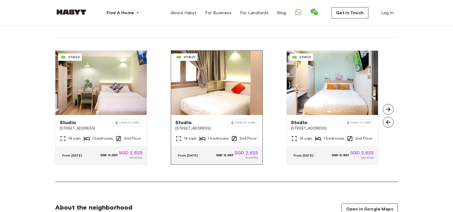
scroll to position [375, 0]
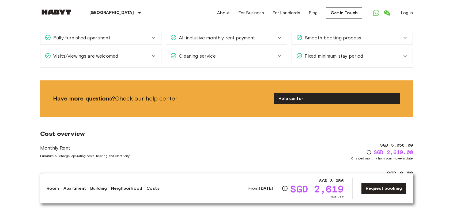
scroll to position [429, 0]
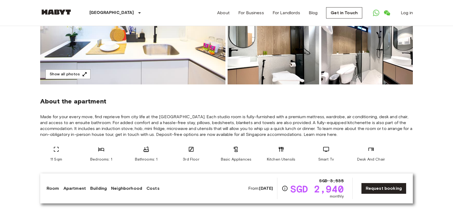
scroll to position [54, 0]
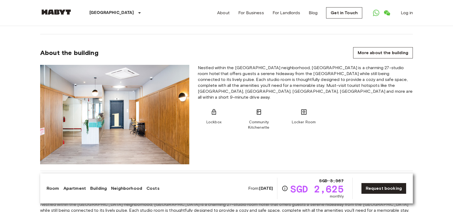
scroll to position [295, 0]
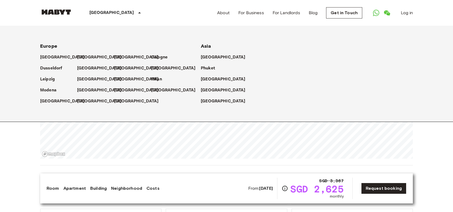
scroll to position [455, 0]
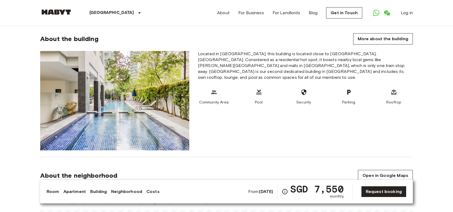
scroll to position [348, 0]
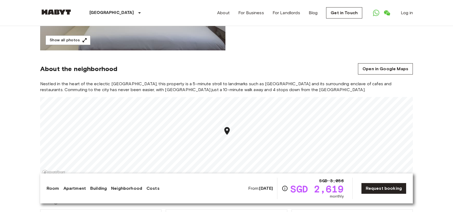
scroll to position [161, 0]
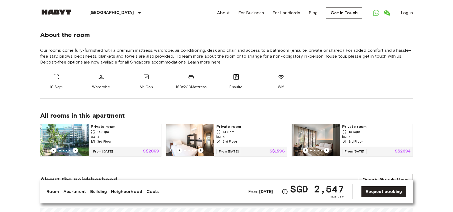
scroll to position [187, 0]
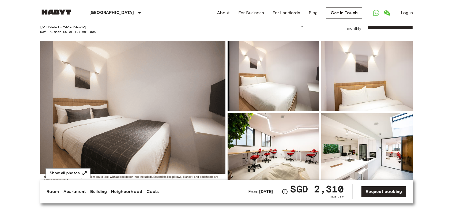
scroll to position [27, 0]
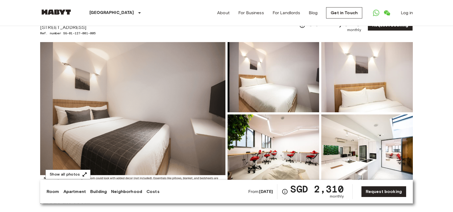
click at [157, 88] on img at bounding box center [132, 113] width 185 height 142
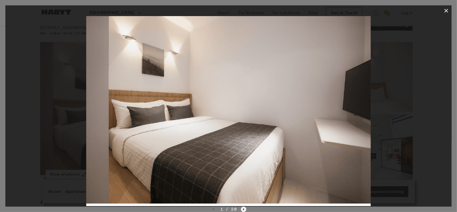
click at [243, 208] on icon "Next image" at bounding box center [243, 208] width 5 height 5
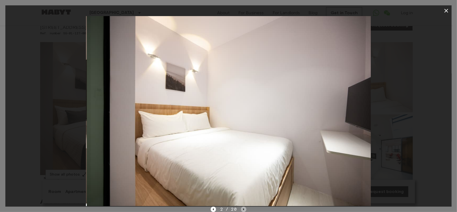
click at [243, 208] on icon "Next image" at bounding box center [243, 208] width 5 height 5
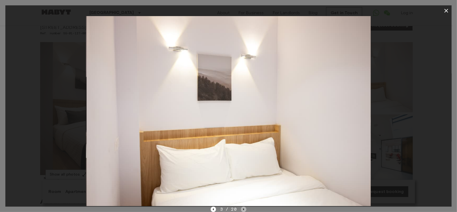
click at [243, 208] on icon "Next image" at bounding box center [243, 208] width 5 height 5
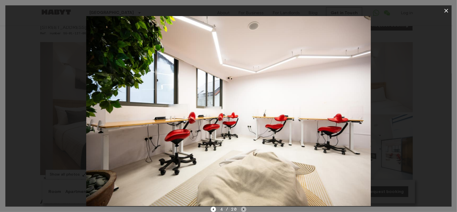
click at [243, 208] on icon "Next image" at bounding box center [243, 208] width 5 height 5
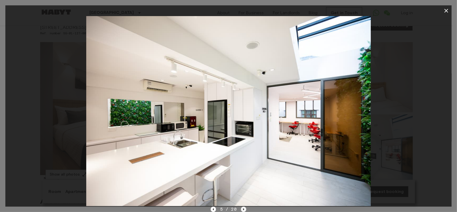
click at [243, 208] on icon "Next image" at bounding box center [243, 208] width 5 height 5
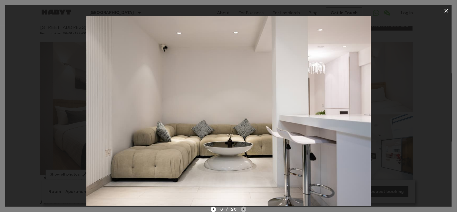
click at [243, 208] on icon "Next image" at bounding box center [243, 208] width 5 height 5
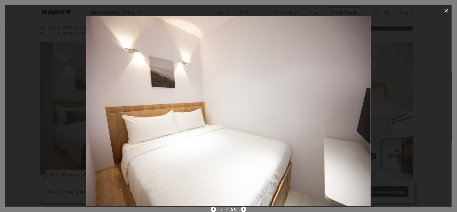
click at [212, 209] on icon "Previous image" at bounding box center [213, 208] width 5 height 5
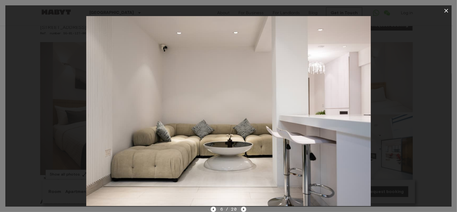
click at [241, 209] on icon "Next image" at bounding box center [243, 208] width 5 height 5
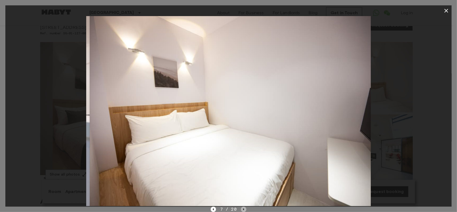
click at [241, 209] on icon "Next image" at bounding box center [243, 208] width 5 height 5
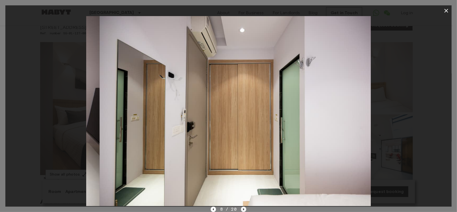
click at [241, 209] on icon "Next image" at bounding box center [243, 208] width 5 height 5
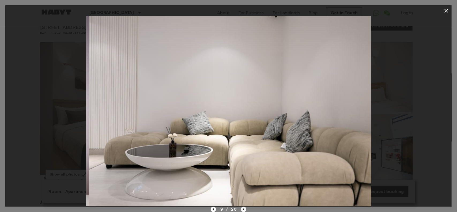
click at [241, 209] on icon "Next image" at bounding box center [243, 208] width 5 height 5
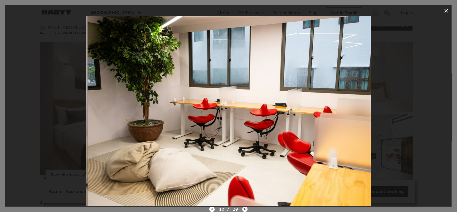
click at [241, 209] on div "10 / 20" at bounding box center [228, 209] width 38 height 6
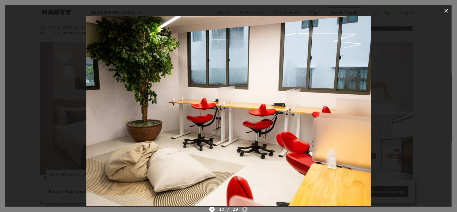
click at [242, 209] on icon "Next image" at bounding box center [244, 208] width 5 height 5
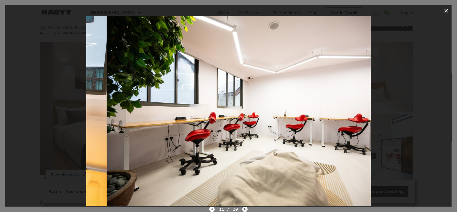
click at [243, 208] on icon "Next image" at bounding box center [244, 208] width 5 height 5
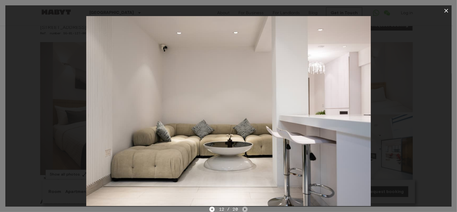
click at [243, 208] on icon "Next image" at bounding box center [244, 208] width 5 height 5
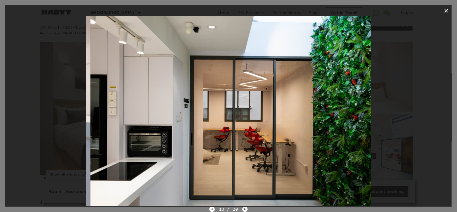
click at [244, 208] on icon "Next image" at bounding box center [244, 208] width 5 height 5
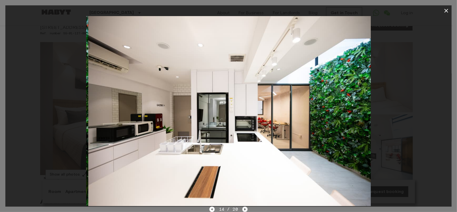
click at [244, 208] on icon "Next image" at bounding box center [244, 208] width 5 height 5
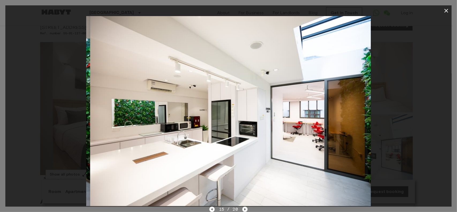
click at [244, 208] on icon "Next image" at bounding box center [244, 208] width 5 height 5
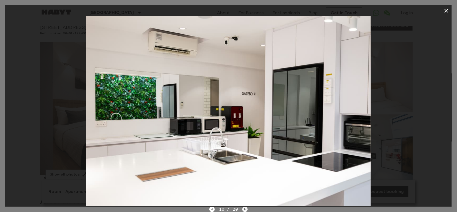
click at [244, 208] on icon "Next image" at bounding box center [244, 208] width 5 height 5
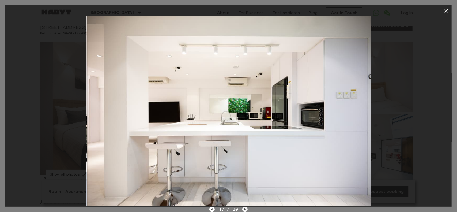
click at [244, 208] on icon "Next image" at bounding box center [244, 208] width 5 height 5
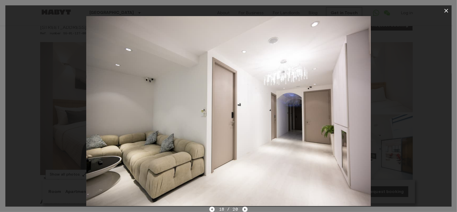
click at [244, 208] on icon "Next image" at bounding box center [244, 208] width 5 height 5
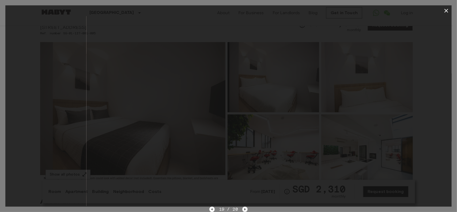
click at [244, 208] on icon "Next image" at bounding box center [244, 208] width 5 height 5
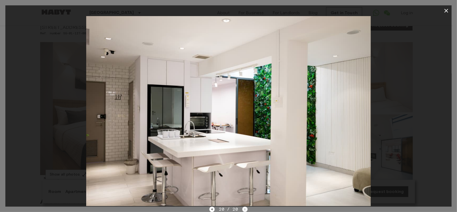
click at [244, 208] on div "20 / 20" at bounding box center [228, 209] width 38 height 6
click at [423, 44] on div at bounding box center [228, 111] width 446 height 190
click at [447, 10] on icon "button" at bounding box center [447, 11] width 4 height 4
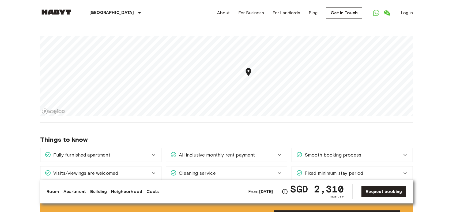
scroll to position [509, 0]
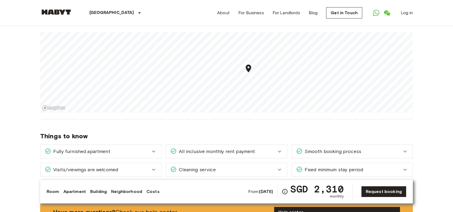
click at [248, 65] on icon "Map marker" at bounding box center [248, 69] width 5 height 8
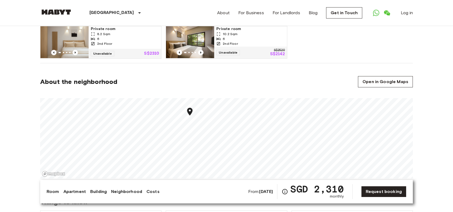
scroll to position [429, 0]
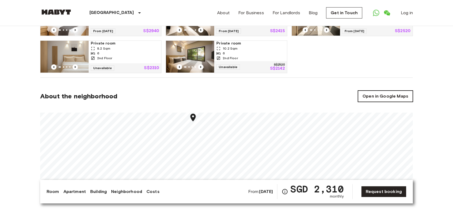
click at [391, 91] on link "Open in Google Maps" at bounding box center [385, 96] width 55 height 11
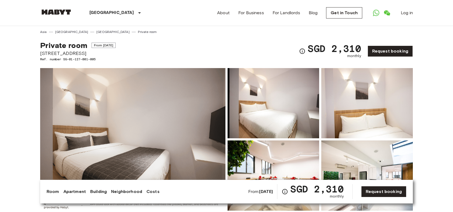
scroll to position [0, 0]
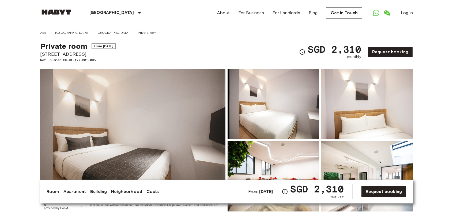
drag, startPoint x: 39, startPoint y: 54, endPoint x: 106, endPoint y: 54, distance: 67.0
copy span "350A Tanjong Katong Road"
drag, startPoint x: 12, startPoint y: 145, endPoint x: 17, endPoint y: 138, distance: 9.0
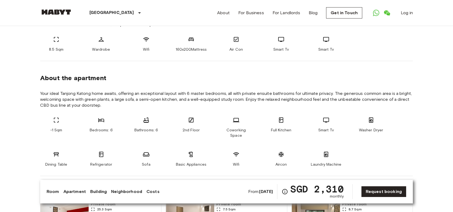
scroll to position [295, 0]
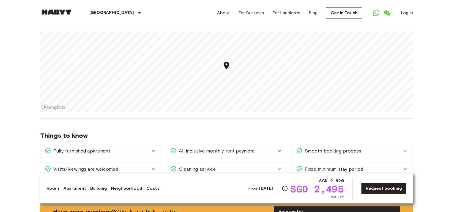
scroll to position [429, 0]
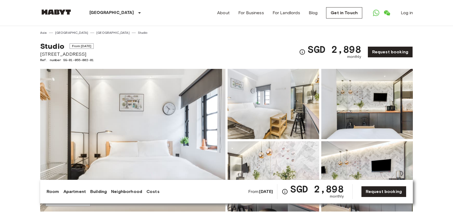
drag, startPoint x: 82, startPoint y: 53, endPoint x: 41, endPoint y: 49, distance: 41.5
click at [41, 49] on div "Studio From [DATE][STREET_ADDRESS]. number SG-01-055-002-01" at bounding box center [67, 52] width 54 height 21
drag, startPoint x: 47, startPoint y: 52, endPoint x: 93, endPoint y: 52, distance: 46.3
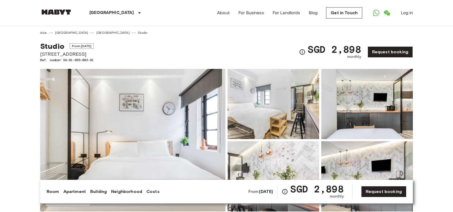
copy span "[STREET_ADDRESS]"
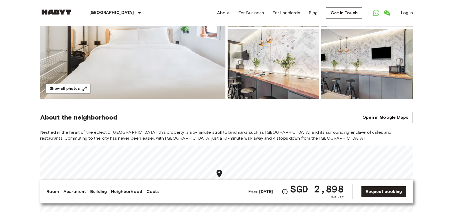
scroll to position [134, 0]
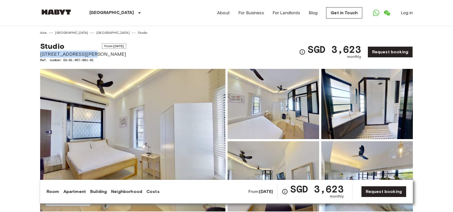
drag, startPoint x: 40, startPoint y: 52, endPoint x: 93, endPoint y: 56, distance: 52.9
click at [94, 55] on span "[STREET_ADDRESS][PERSON_NAME]" at bounding box center [83, 54] width 86 height 7
copy span "[STREET_ADDRESS][PERSON_NAME]"
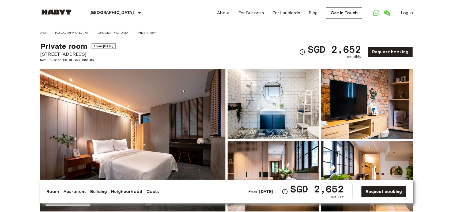
drag, startPoint x: 42, startPoint y: 52, endPoint x: 87, endPoint y: 56, distance: 44.9
copy span "[STREET_ADDRESS]"
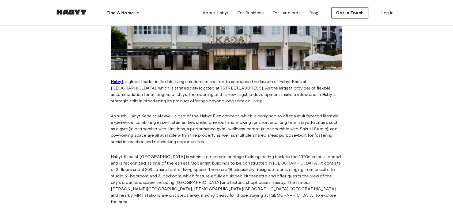
scroll to position [134, 0]
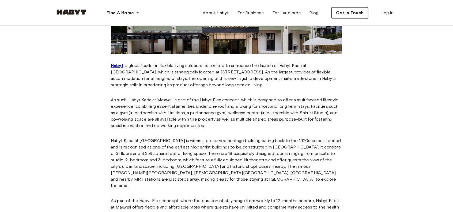
click at [216, 88] on p "Habyt , a global leader in flexible living solutions, is excited to announce th…" at bounding box center [226, 75] width 231 height 26
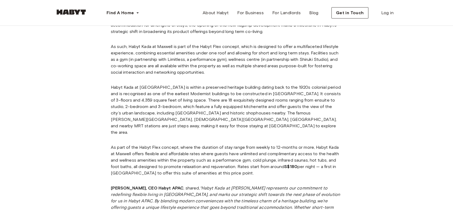
scroll to position [187, 0]
click at [311, 9] on link "Blog" at bounding box center [314, 12] width 18 height 11
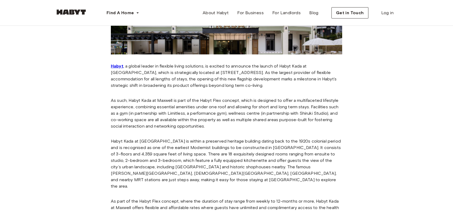
scroll to position [134, 0]
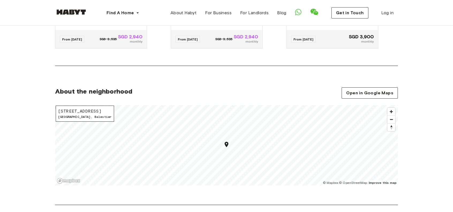
scroll to position [589, 0]
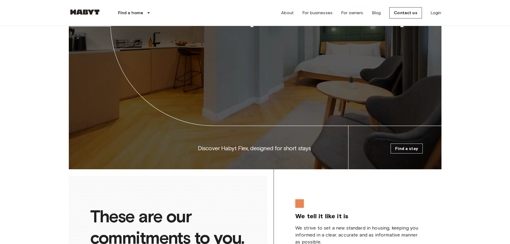
scroll to position [855, 0]
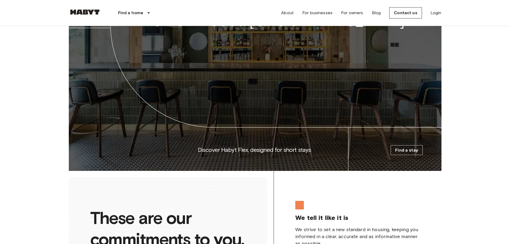
click at [405, 153] on font "Find a stay" at bounding box center [406, 150] width 23 height 5
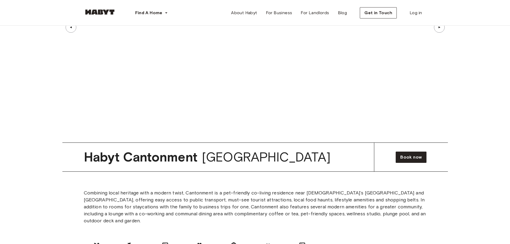
scroll to position [723, 0]
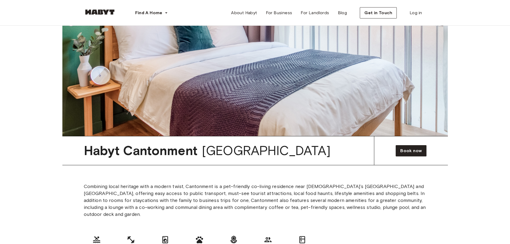
click at [273, 89] on img at bounding box center [255, 21] width 386 height 230
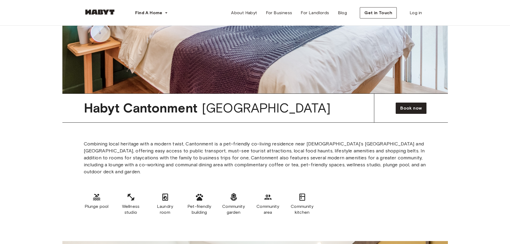
scroll to position [777, 0]
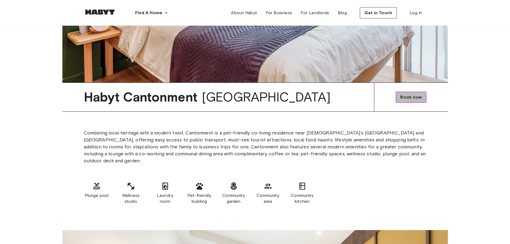
click at [401, 102] on link "Book now" at bounding box center [411, 97] width 31 height 11
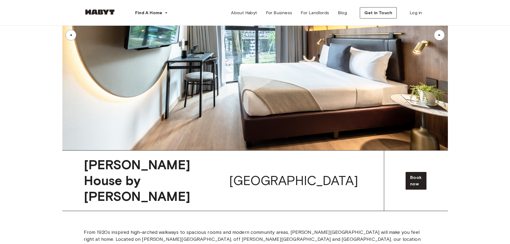
scroll to position [1098, 0]
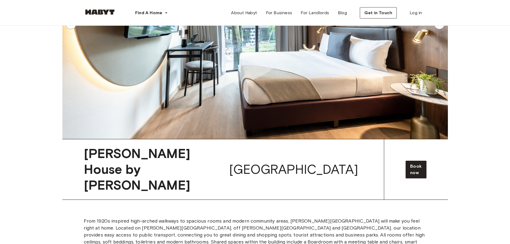
drag, startPoint x: 409, startPoint y: 145, endPoint x: 367, endPoint y: 159, distance: 43.7
click at [369, 160] on div "[PERSON_NAME] House by Habyt Singapore Book now" at bounding box center [255, 169] width 386 height 61
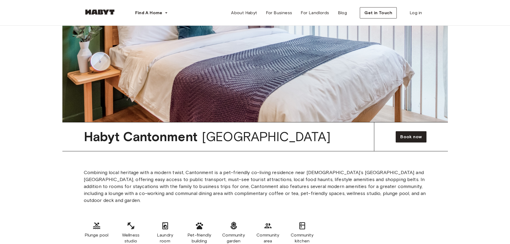
scroll to position [670, 0]
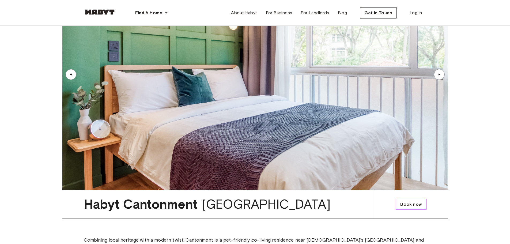
click at [414, 202] on span "Book now" at bounding box center [410, 204] width 21 height 6
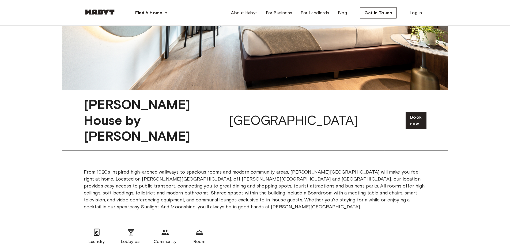
scroll to position [1152, 0]
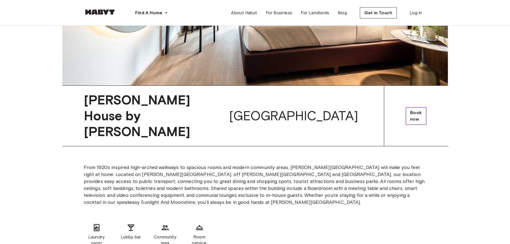
click at [406, 107] on link "Book now" at bounding box center [416, 116] width 21 height 18
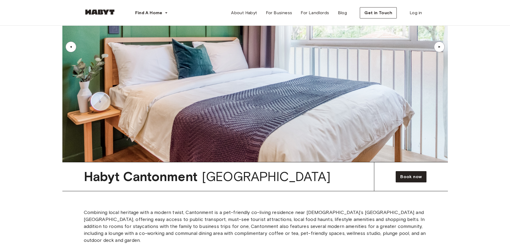
scroll to position [670, 0]
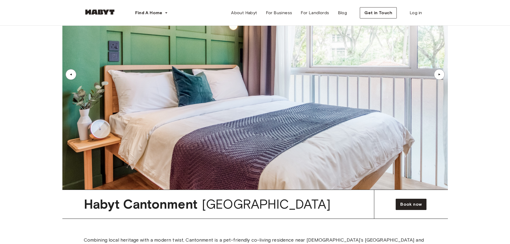
click at [435, 72] on div "▲" at bounding box center [439, 74] width 11 height 11
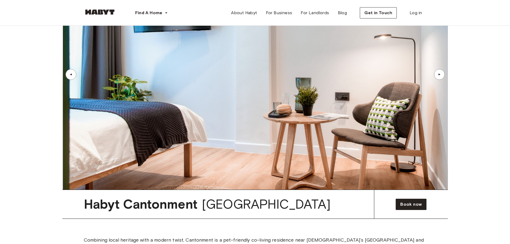
click at [435, 72] on div "▲" at bounding box center [439, 74] width 11 height 11
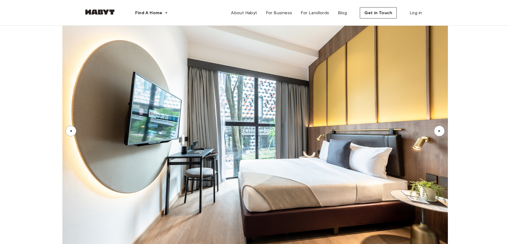
scroll to position [1152, 0]
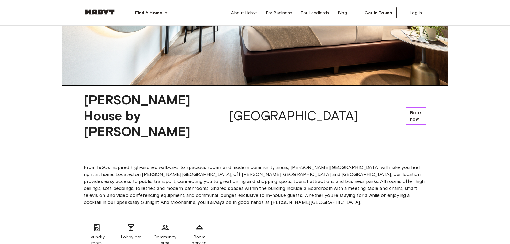
click at [410, 110] on span "Book now" at bounding box center [416, 116] width 12 height 13
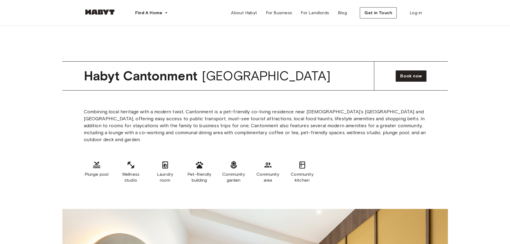
scroll to position [803, 0]
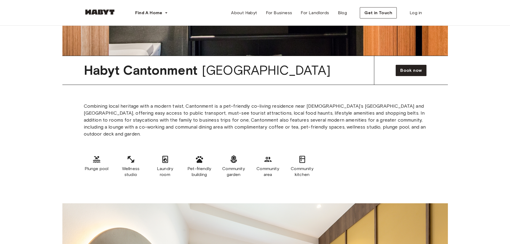
click at [98, 108] on p "Combining local heritage with a modern twist, Cantonment is a pet-friendly co-l…" at bounding box center [255, 120] width 343 height 35
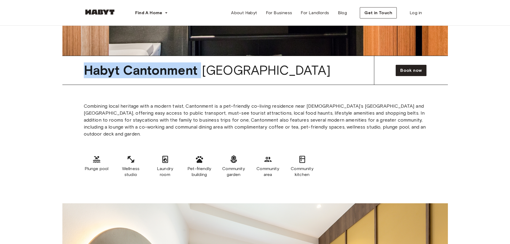
drag, startPoint x: 83, startPoint y: 72, endPoint x: 205, endPoint y: 78, distance: 122.3
click at [205, 78] on div "Habyt Cantonment Singapore" at bounding box center [207, 70] width 290 height 29
copy span "Habyt Cantonment"
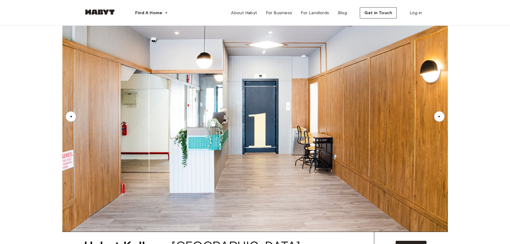
scroll to position [1419, 0]
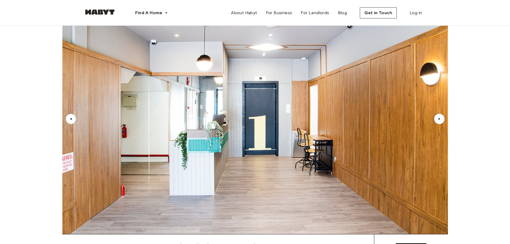
click at [443, 114] on div "▲" at bounding box center [439, 119] width 11 height 11
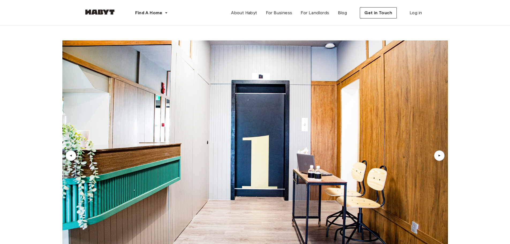
scroll to position [1366, 0]
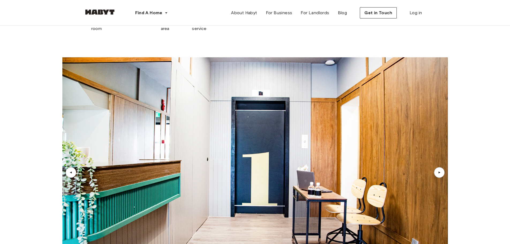
click at [441, 171] on div "▲" at bounding box center [439, 172] width 5 height 3
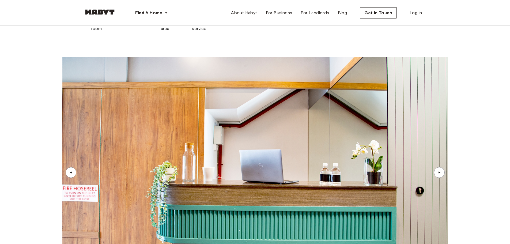
click at [441, 171] on div "▲" at bounding box center [439, 172] width 5 height 3
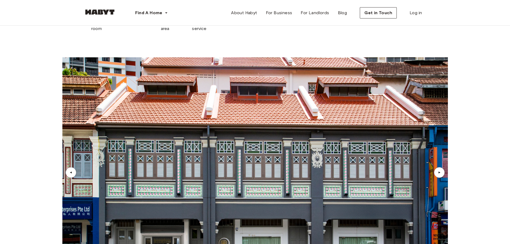
click at [441, 171] on div "▲" at bounding box center [439, 172] width 5 height 3
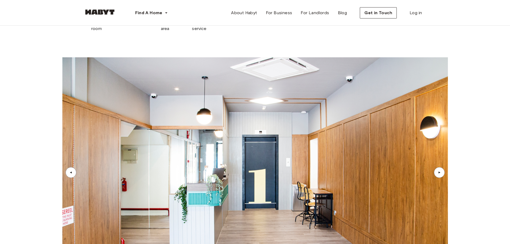
click at [441, 171] on div "▲" at bounding box center [439, 172] width 5 height 3
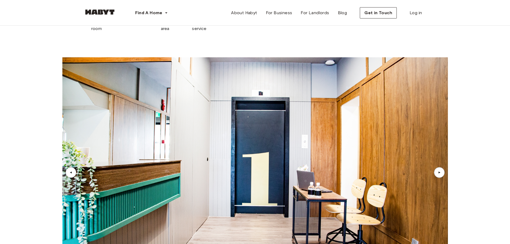
click at [441, 171] on div "▲" at bounding box center [439, 172] width 5 height 3
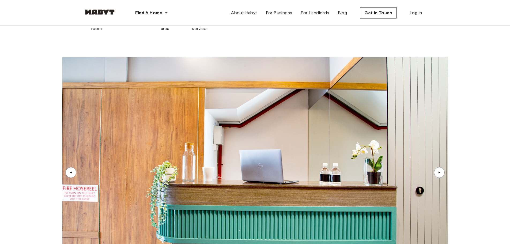
click at [441, 171] on div "▲" at bounding box center [439, 172] width 5 height 3
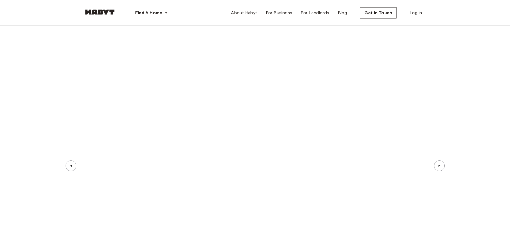
scroll to position [2116, 0]
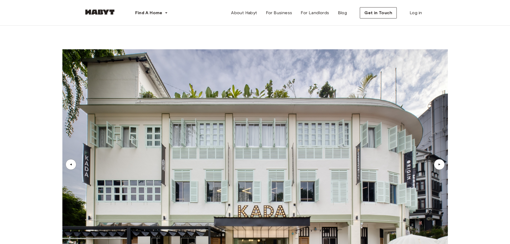
click at [439, 163] on div "▲" at bounding box center [439, 164] width 5 height 3
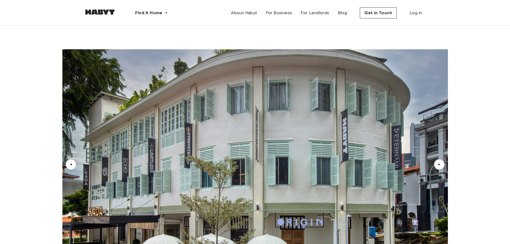
click at [439, 163] on div "▲" at bounding box center [439, 164] width 5 height 3
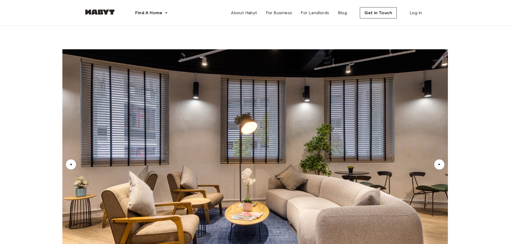
click at [439, 163] on div "▲" at bounding box center [439, 164] width 5 height 3
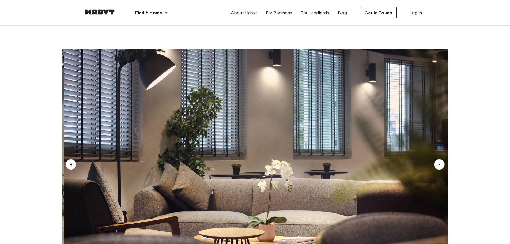
click at [439, 163] on div "▲" at bounding box center [439, 164] width 5 height 3
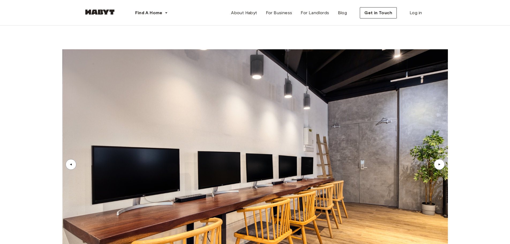
click at [439, 163] on div "▲" at bounding box center [439, 164] width 5 height 3
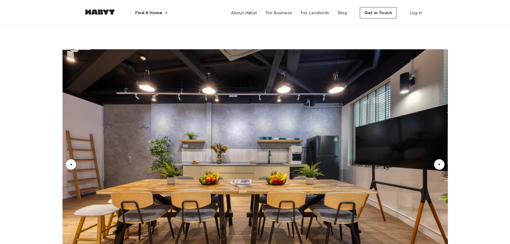
click at [439, 163] on div "▲" at bounding box center [439, 164] width 5 height 3
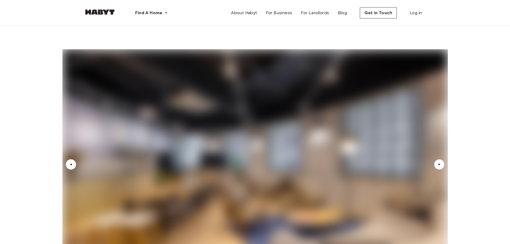
click at [437, 159] on div "▲" at bounding box center [439, 164] width 11 height 11
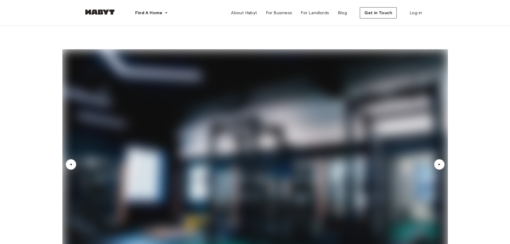
click at [437, 159] on div "▲" at bounding box center [439, 164] width 11 height 11
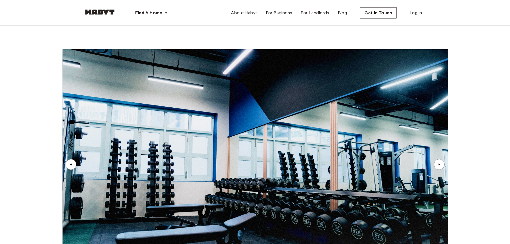
click at [437, 159] on div "▲" at bounding box center [439, 164] width 11 height 11
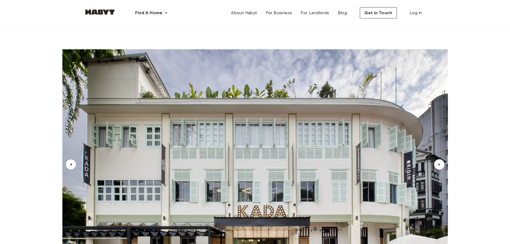
drag, startPoint x: 274, startPoint y: 191, endPoint x: 284, endPoint y: 140, distance: 51.6
click at [274, 190] on img at bounding box center [255, 164] width 386 height 230
drag, startPoint x: 286, startPoint y: 125, endPoint x: 294, endPoint y: 93, distance: 32.9
click at [286, 124] on img at bounding box center [255, 164] width 386 height 230
click at [294, 87] on img at bounding box center [255, 164] width 386 height 230
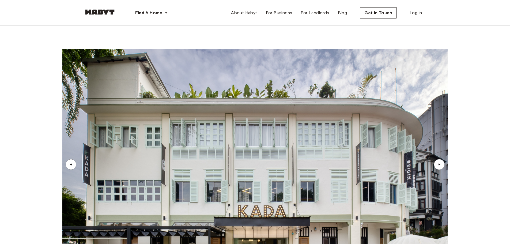
click at [443, 159] on div "▲" at bounding box center [439, 164] width 11 height 11
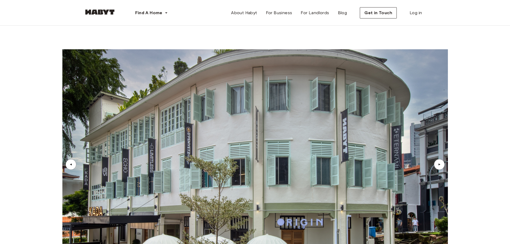
click at [443, 159] on div "▲" at bounding box center [439, 164] width 11 height 11
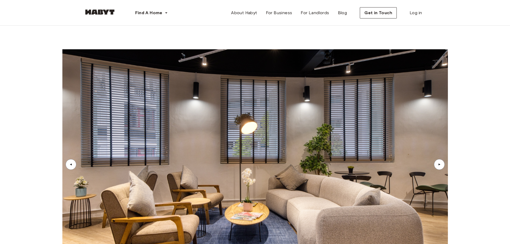
click at [443, 159] on div "▲" at bounding box center [439, 164] width 11 height 11
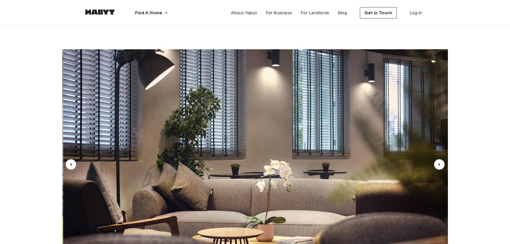
click at [443, 159] on div "▲" at bounding box center [439, 164] width 11 height 11
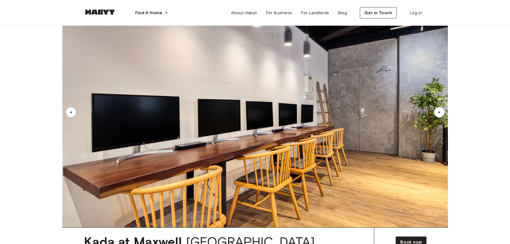
scroll to position [2169, 0]
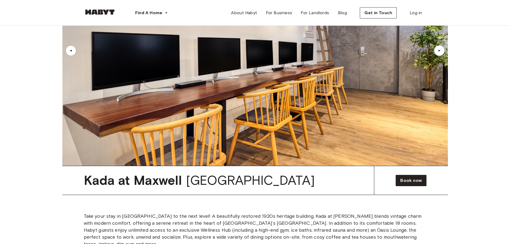
scroll to position [2205, 0]
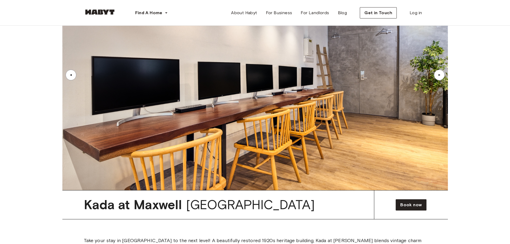
click at [333, 112] on img at bounding box center [255, 75] width 386 height 230
click at [399, 199] on link "Book now" at bounding box center [411, 204] width 31 height 11
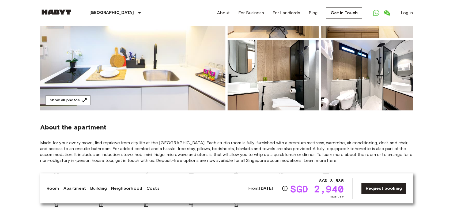
scroll to position [107, 0]
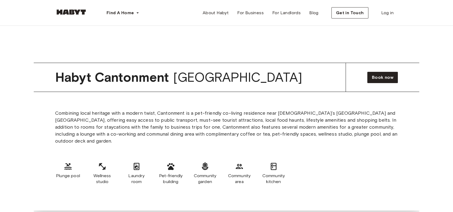
scroll to position [777, 0]
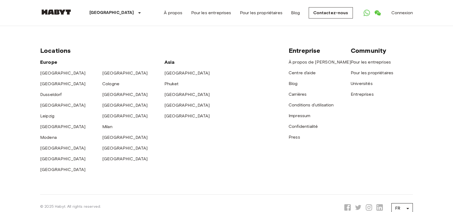
scroll to position [80, 0]
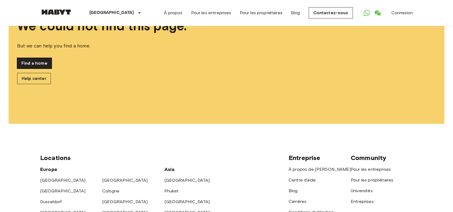
click at [37, 65] on link "Find a home" at bounding box center [34, 63] width 35 height 11
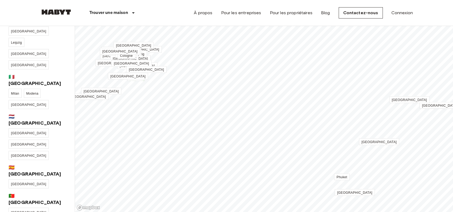
scroll to position [158, 0]
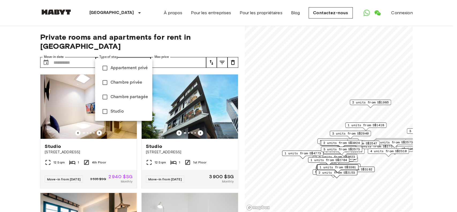
click at [136, 53] on div at bounding box center [228, 106] width 457 height 212
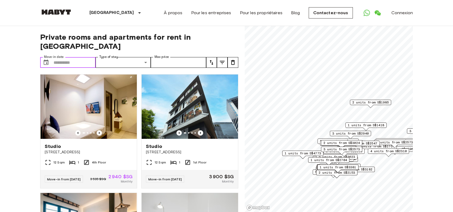
click at [73, 57] on input "Move-in date" at bounding box center [75, 62] width 42 height 11
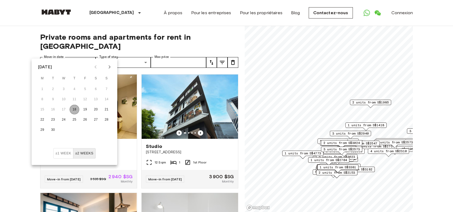
click at [71, 109] on button "18" at bounding box center [75, 110] width 10 height 10
type input "**********"
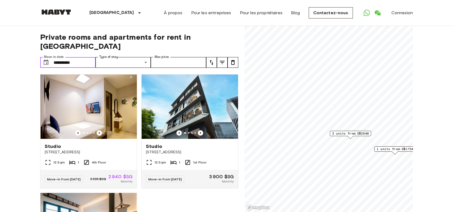
click at [71, 57] on input "**********" at bounding box center [75, 62] width 42 height 11
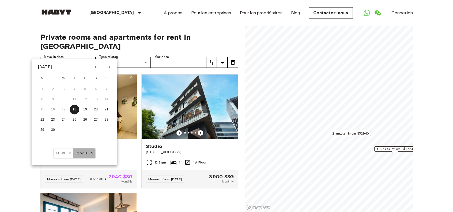
click at [84, 151] on button "±2 weeks" at bounding box center [84, 153] width 22 height 10
click at [76, 109] on button "18" at bounding box center [75, 110] width 10 height 10
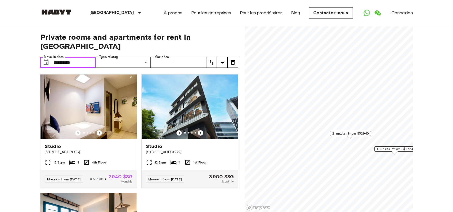
click at [87, 57] on input "**********" at bounding box center [75, 62] width 42 height 11
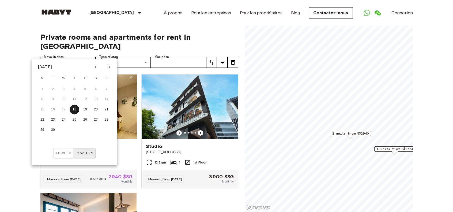
click at [113, 67] on button "Next month" at bounding box center [109, 66] width 9 height 9
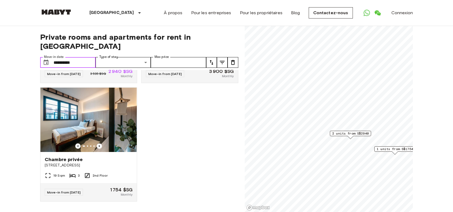
scroll to position [109, 0]
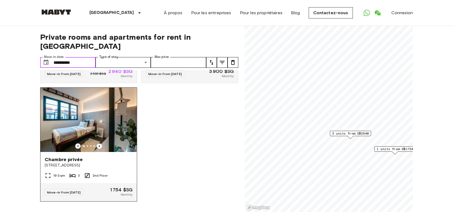
click at [110, 122] on img at bounding box center [88, 120] width 96 height 64
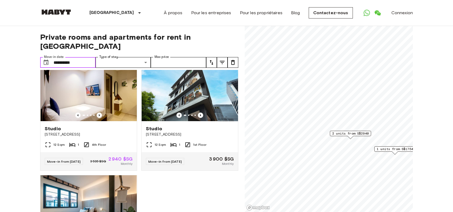
scroll to position [2, 0]
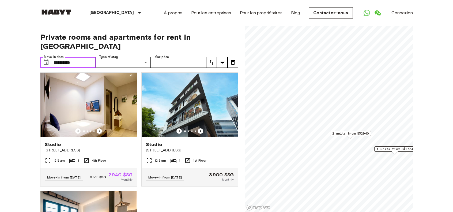
drag, startPoint x: 79, startPoint y: 54, endPoint x: 54, endPoint y: 55, distance: 25.7
click at [54, 57] on input "**********" at bounding box center [75, 62] width 42 height 11
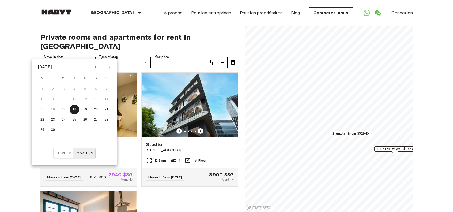
click at [70, 151] on button "±1 week" at bounding box center [63, 153] width 20 height 10
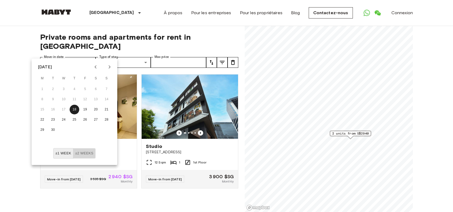
click at [81, 154] on button "±2 weeks" at bounding box center [84, 153] width 22 height 10
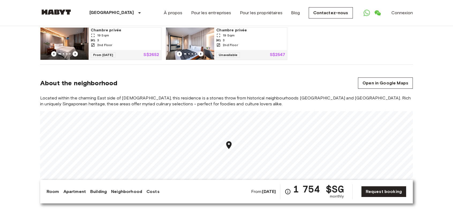
scroll to position [295, 0]
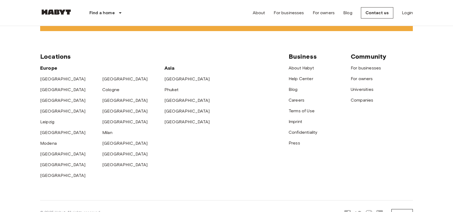
scroll to position [1374, 0]
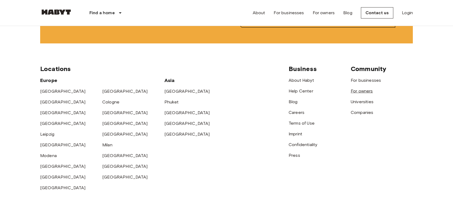
click at [365, 93] on font "For owners" at bounding box center [362, 90] width 22 height 5
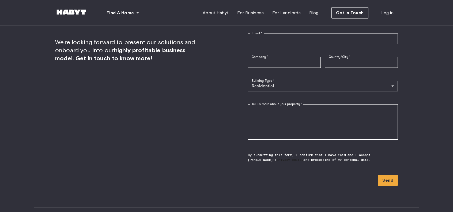
scroll to position [1312, 0]
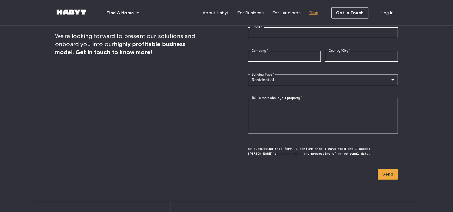
click at [315, 12] on span "Blog" at bounding box center [313, 13] width 9 height 6
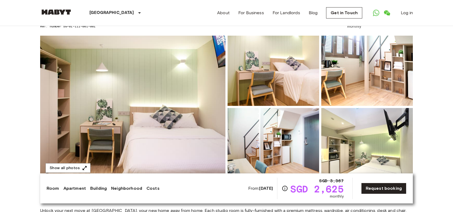
scroll to position [54, 0]
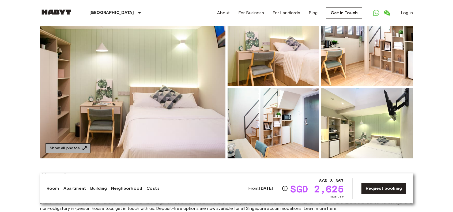
click at [84, 144] on button "Show all photos" at bounding box center [68, 148] width 45 height 10
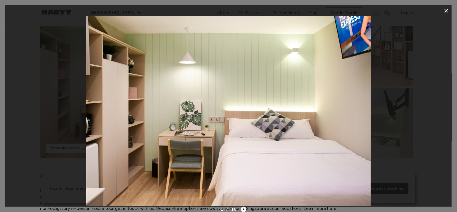
click at [244, 209] on icon "Next image" at bounding box center [243, 208] width 5 height 5
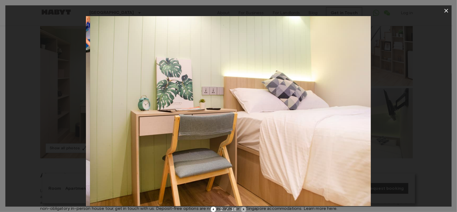
click at [244, 209] on icon "Next image" at bounding box center [243, 208] width 5 height 5
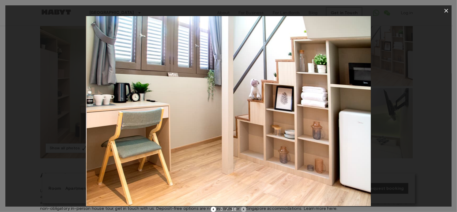
click at [244, 209] on icon "Next image" at bounding box center [243, 208] width 5 height 5
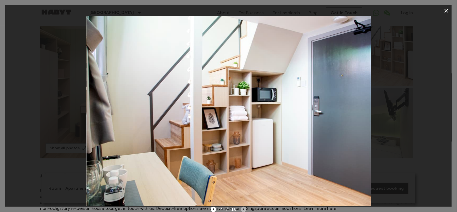
click at [244, 209] on icon "Next image" at bounding box center [243, 208] width 5 height 5
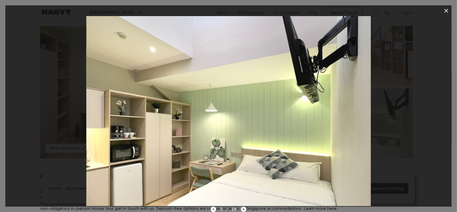
click at [244, 209] on icon "Next image" at bounding box center [243, 208] width 5 height 5
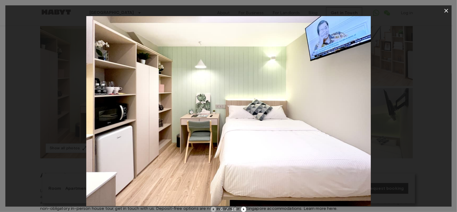
click at [215, 209] on icon "Previous image" at bounding box center [213, 208] width 5 height 5
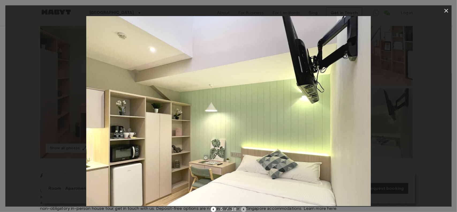
click at [243, 208] on icon "Next image" at bounding box center [243, 208] width 5 height 5
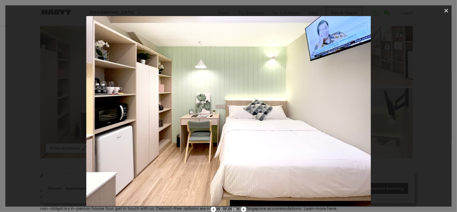
click at [243, 208] on icon "Next image" at bounding box center [243, 208] width 5 height 5
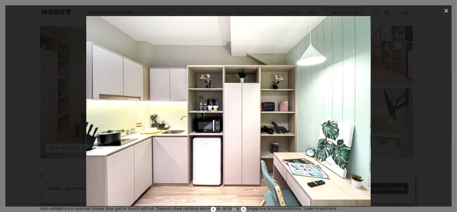
click at [243, 208] on icon "Next image" at bounding box center [243, 208] width 5 height 5
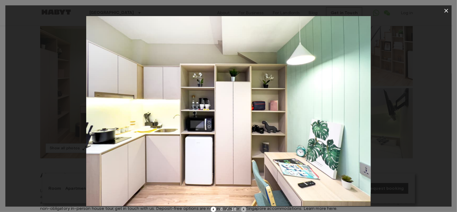
click at [243, 208] on icon "Next image" at bounding box center [243, 208] width 5 height 5
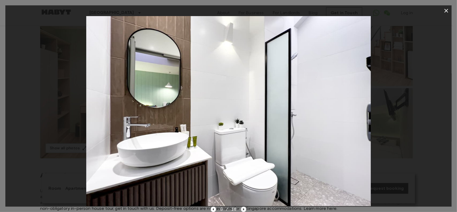
click at [243, 208] on icon "Next image" at bounding box center [243, 208] width 5 height 5
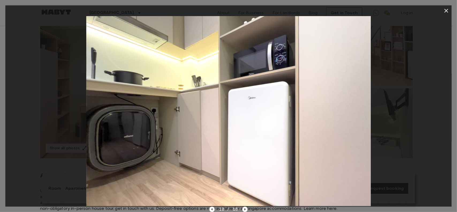
click at [448, 10] on icon "button" at bounding box center [446, 10] width 6 height 6
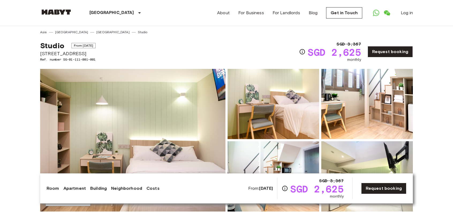
scroll to position [0, 0]
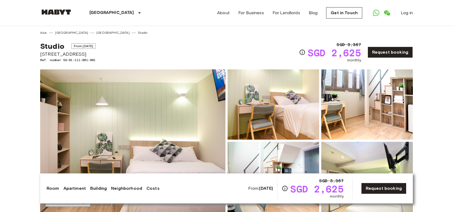
drag, startPoint x: 40, startPoint y: 53, endPoint x: 106, endPoint y: 57, distance: 66.0
copy span "[STREET_ADDRESS]"
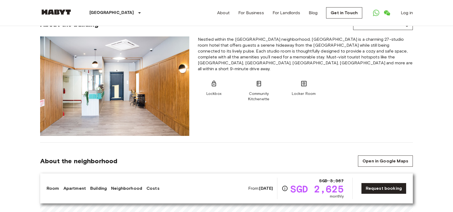
click at [146, 104] on img at bounding box center [114, 85] width 149 height 99
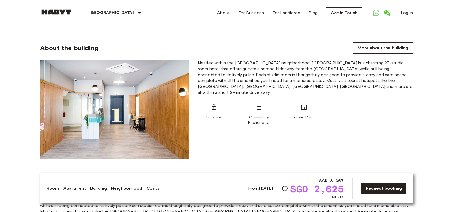
scroll to position [295, 0]
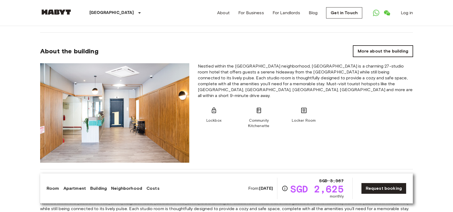
click at [362, 50] on link "More about the building" at bounding box center [383, 51] width 60 height 11
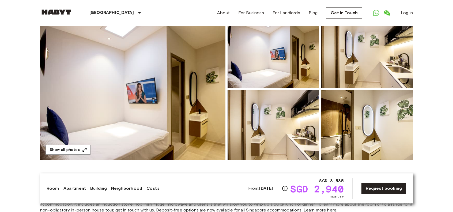
scroll to position [54, 0]
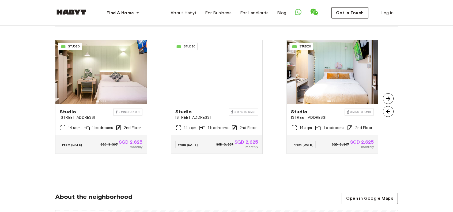
scroll to position [402, 0]
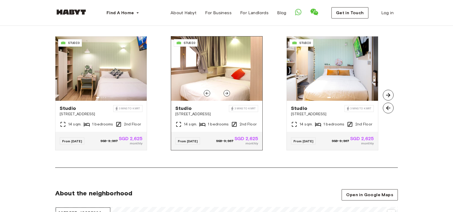
click at [196, 70] on img at bounding box center [216, 68] width 91 height 64
click at [385, 93] on img at bounding box center [388, 95] width 11 height 11
click at [390, 108] on img at bounding box center [388, 108] width 11 height 11
drag, startPoint x: 386, startPoint y: 90, endPoint x: 389, endPoint y: 99, distance: 9.5
click at [386, 91] on img at bounding box center [388, 95] width 11 height 11
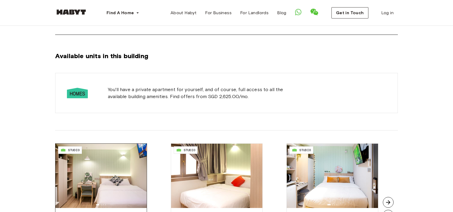
scroll to position [375, 0]
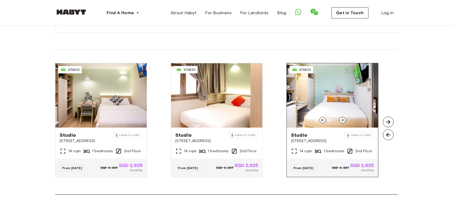
click at [320, 151] on icon at bounding box center [318, 151] width 6 height 6
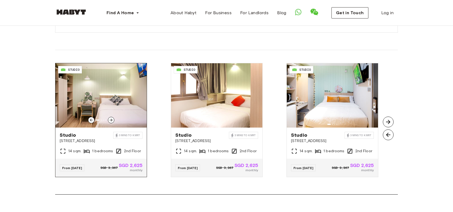
click at [110, 104] on img at bounding box center [100, 95] width 91 height 64
click at [119, 109] on img at bounding box center [100, 95] width 91 height 64
click at [129, 102] on img at bounding box center [100, 95] width 91 height 64
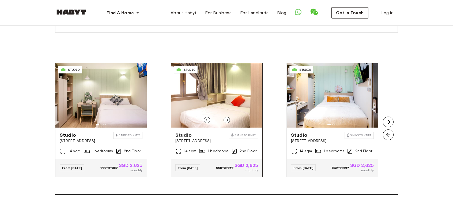
click at [219, 107] on img at bounding box center [216, 95] width 91 height 64
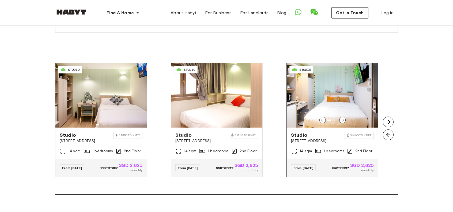
click at [328, 103] on img at bounding box center [332, 95] width 91 height 64
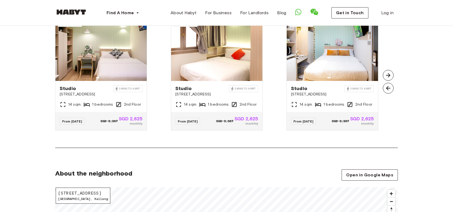
scroll to position [429, 0]
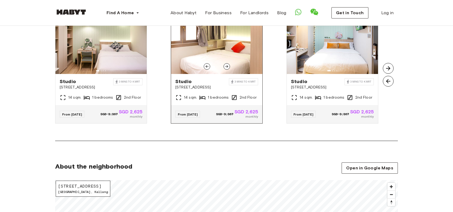
click at [199, 92] on div "Studio 115 Geylang Road Singapore 3 mins to K MRT 14 sqm. 1 bedrooms 2nd Floor" at bounding box center [216, 89] width 91 height 31
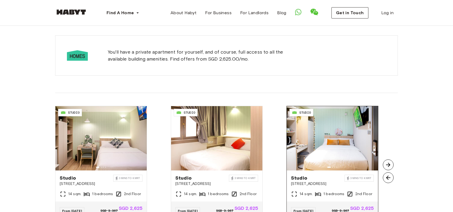
scroll to position [402, 0]
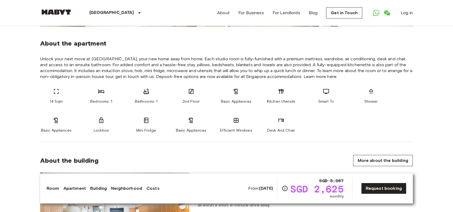
scroll to position [187, 0]
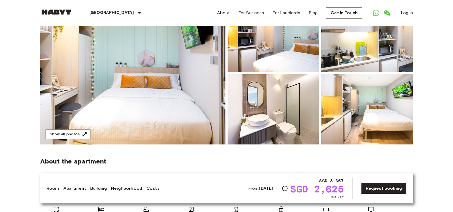
scroll to position [27, 0]
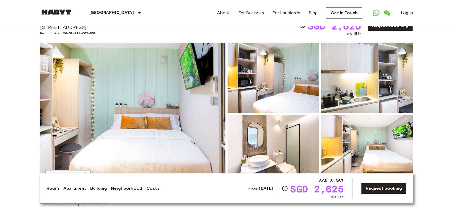
click at [378, 151] on img at bounding box center [367, 150] width 92 height 70
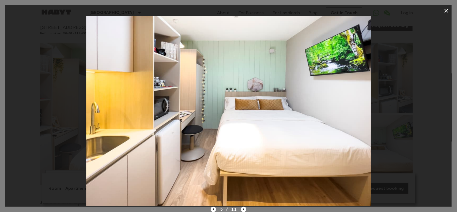
click at [448, 8] on icon "button" at bounding box center [446, 10] width 6 height 6
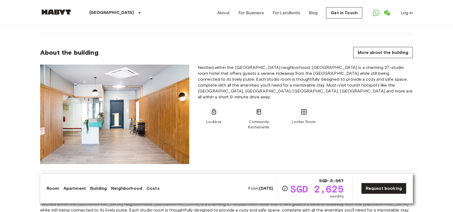
scroll to position [295, 0]
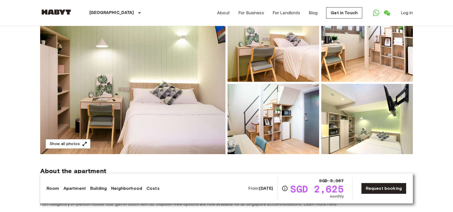
scroll to position [54, 0]
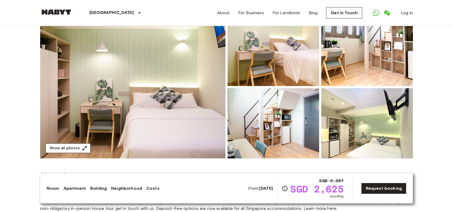
click at [58, 148] on button "Show all photos" at bounding box center [68, 148] width 45 height 10
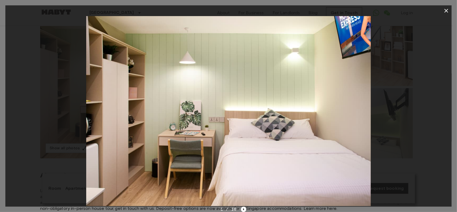
click at [239, 210] on div "1 / 18" at bounding box center [229, 209] width 36 height 6
click at [242, 210] on icon "Next image" at bounding box center [243, 208] width 5 height 5
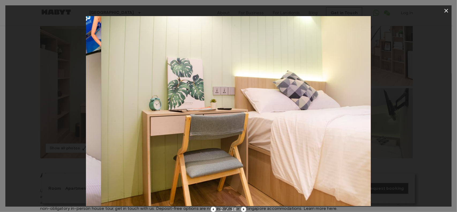
click at [242, 210] on icon "Next image" at bounding box center [243, 208] width 5 height 5
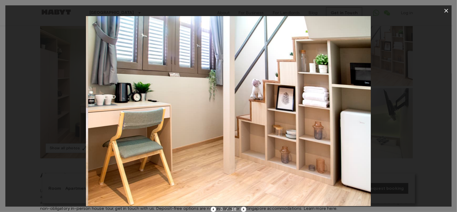
click at [242, 210] on icon "Next image" at bounding box center [243, 208] width 5 height 5
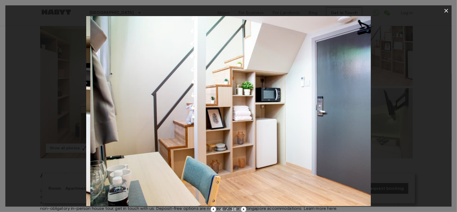
click at [242, 210] on icon "Next image" at bounding box center [243, 208] width 5 height 5
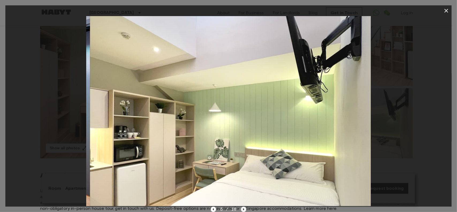
click at [242, 210] on icon "Next image" at bounding box center [243, 208] width 5 height 5
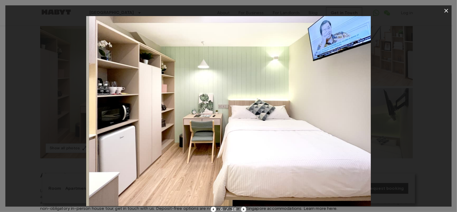
click at [242, 210] on icon "Next image" at bounding box center [243, 208] width 5 height 5
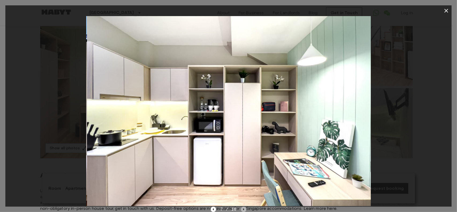
click at [242, 210] on icon "Next image" at bounding box center [243, 208] width 5 height 5
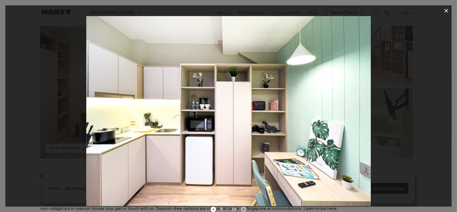
click at [242, 210] on icon "Next image" at bounding box center [243, 208] width 5 height 5
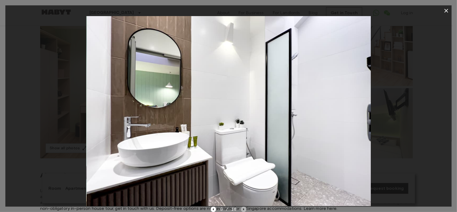
click at [242, 210] on icon "Next image" at bounding box center [243, 208] width 5 height 5
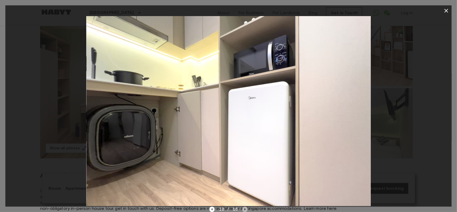
click at [242, 210] on icon "Next image" at bounding box center [244, 208] width 5 height 5
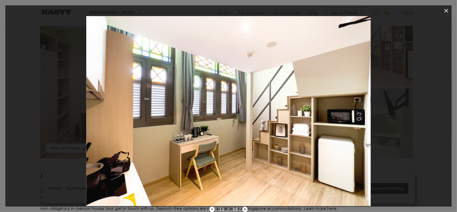
click at [242, 210] on icon "Next image" at bounding box center [244, 208] width 5 height 5
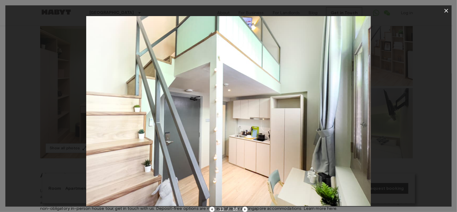
click at [242, 208] on div "12 / 18" at bounding box center [228, 209] width 38 height 6
click at [243, 208] on icon "Next image" at bounding box center [244, 208] width 5 height 5
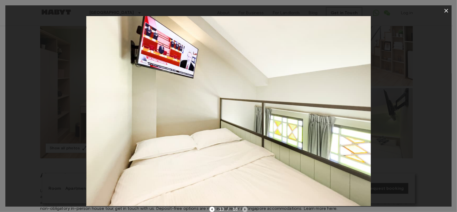
click at [243, 208] on icon "Next image" at bounding box center [244, 208] width 5 height 5
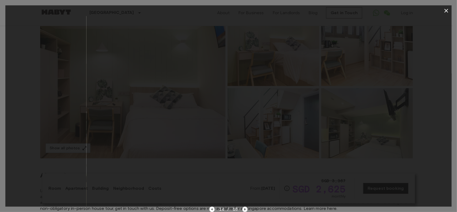
click at [244, 209] on icon "Next image" at bounding box center [244, 208] width 5 height 5
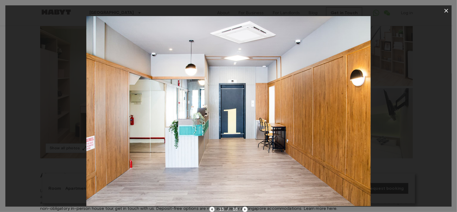
click at [212, 208] on icon "Previous image" at bounding box center [211, 209] width 1 height 2
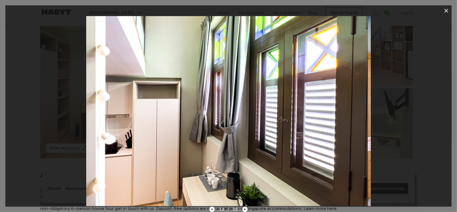
click at [212, 208] on icon "Previous image" at bounding box center [211, 209] width 1 height 2
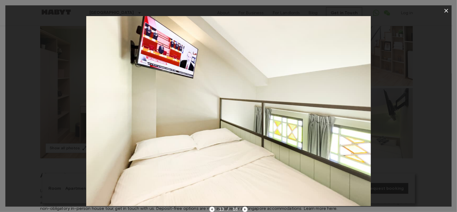
click at [435, 64] on div at bounding box center [228, 111] width 446 height 190
click at [446, 8] on icon "button" at bounding box center [446, 10] width 6 height 6
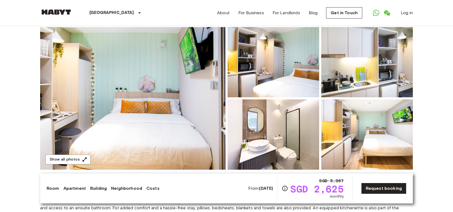
scroll to position [27, 0]
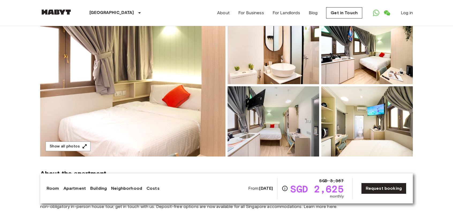
scroll to position [54, 0]
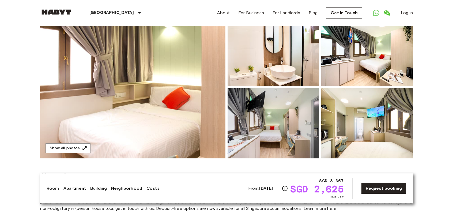
click at [69, 154] on img at bounding box center [132, 87] width 185 height 142
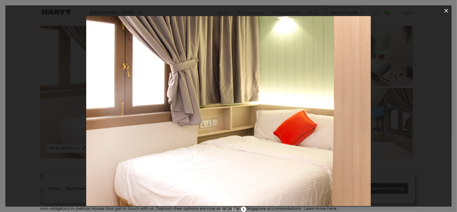
click at [245, 207] on icon "Next image" at bounding box center [243, 208] width 5 height 5
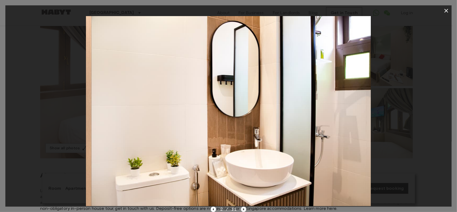
click at [245, 207] on icon "Next image" at bounding box center [243, 208] width 5 height 5
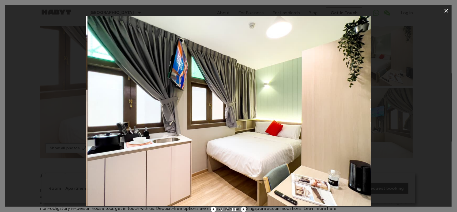
click at [245, 207] on icon "Next image" at bounding box center [243, 208] width 5 height 5
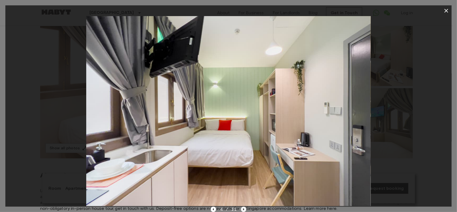
click at [245, 207] on icon "Next image" at bounding box center [243, 208] width 5 height 5
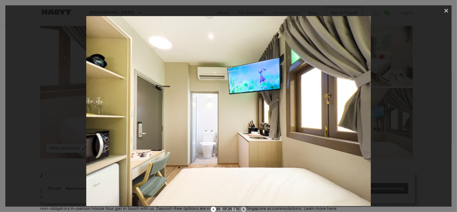
click at [245, 207] on icon "Next image" at bounding box center [243, 208] width 5 height 5
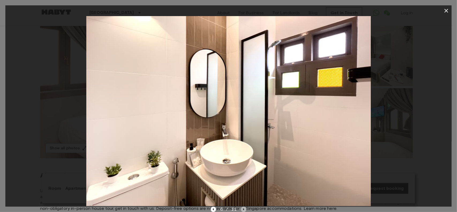
click at [245, 207] on icon "Next image" at bounding box center [243, 208] width 5 height 5
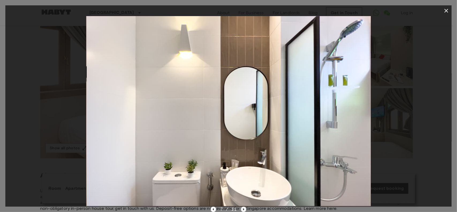
click at [245, 207] on icon "Next image" at bounding box center [243, 208] width 5 height 5
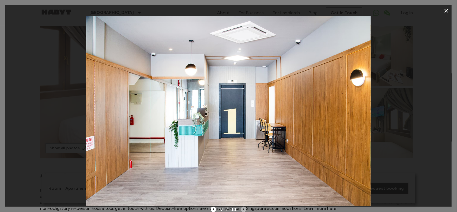
click at [245, 207] on icon "Next image" at bounding box center [243, 208] width 5 height 5
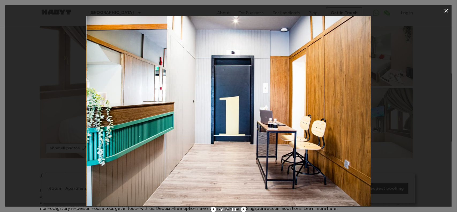
click at [245, 207] on icon "Next image" at bounding box center [243, 208] width 5 height 5
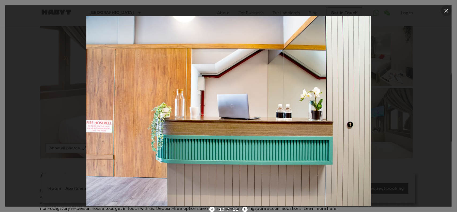
click at [448, 7] on icon "button" at bounding box center [446, 10] width 6 height 6
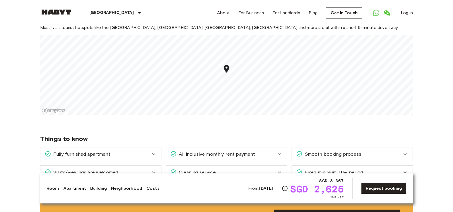
scroll to position [482, 0]
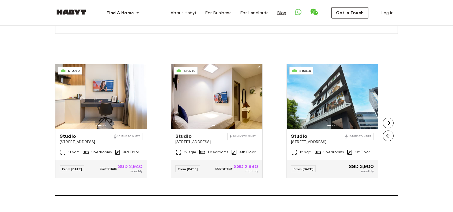
scroll to position [375, 0]
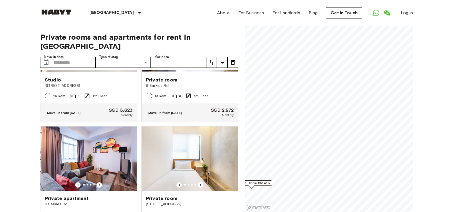
scroll to position [7746, 0]
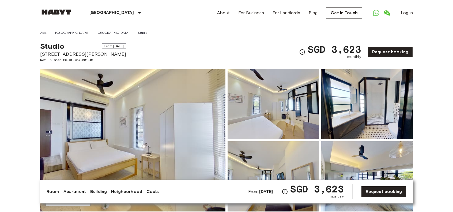
click at [63, 12] on img at bounding box center [56, 11] width 32 height 5
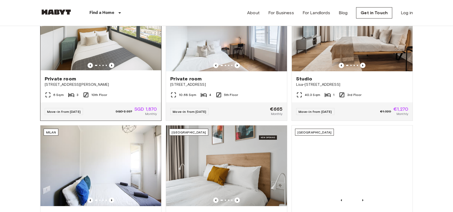
scroll to position [187, 0]
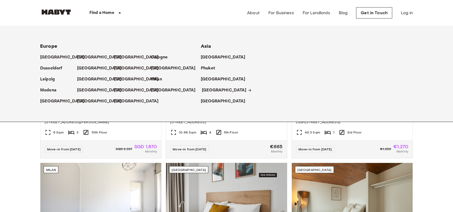
click at [212, 88] on p "[GEOGRAPHIC_DATA]" at bounding box center [224, 90] width 45 height 6
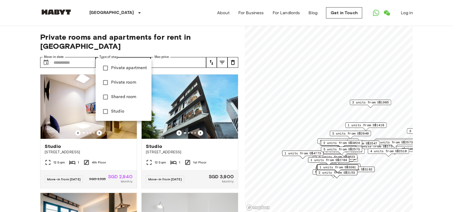
click at [118, 110] on span "Studio" at bounding box center [129, 111] width 36 height 6
type input "******"
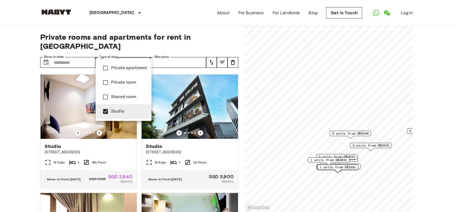
click at [165, 42] on div at bounding box center [228, 106] width 457 height 212
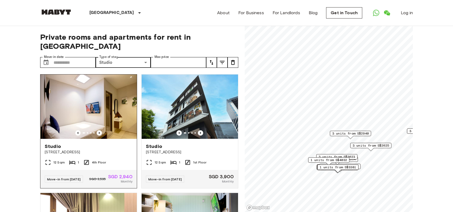
click at [108, 143] on div "Studio" at bounding box center [89, 146] width 88 height 6
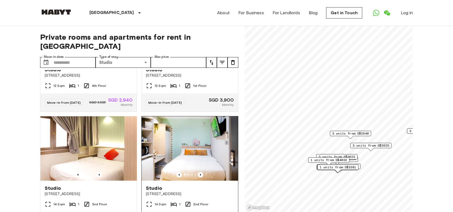
scroll to position [80, 0]
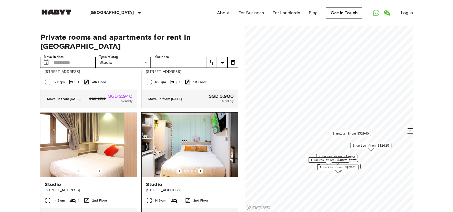
click at [167, 134] on img at bounding box center [190, 144] width 96 height 64
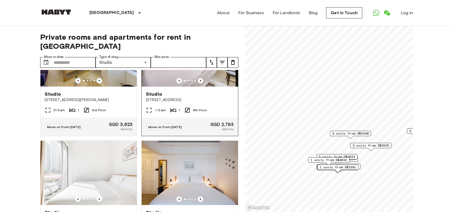
scroll to position [1118, 0]
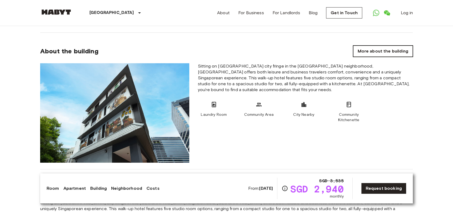
click at [367, 51] on link "More about the building" at bounding box center [383, 51] width 60 height 11
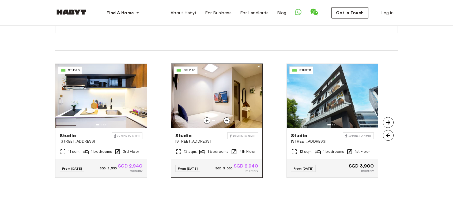
scroll to position [374, 0]
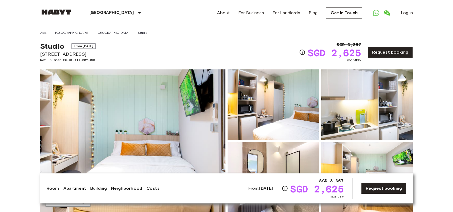
scroll to position [241, 0]
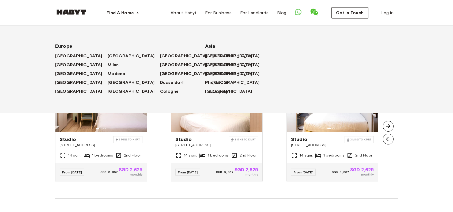
scroll to position [375, 0]
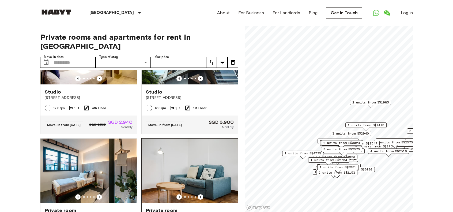
scroll to position [54, 0]
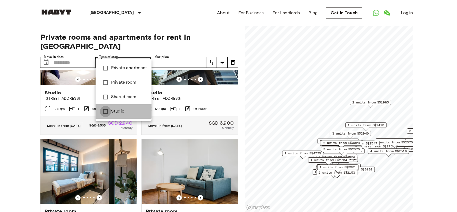
type input "******"
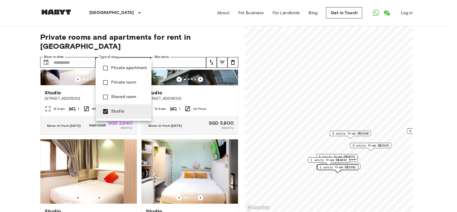
click at [36, 59] on div at bounding box center [228, 106] width 457 height 212
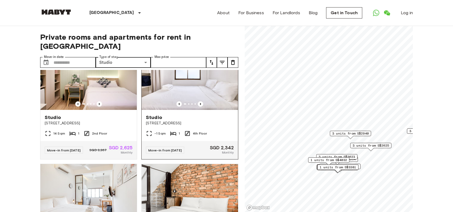
scroll to position [268, 0]
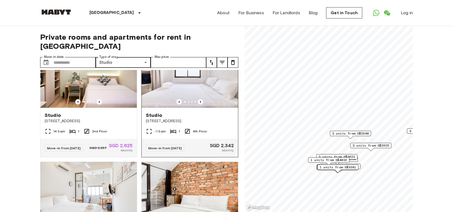
click at [165, 59] on img at bounding box center [190, 75] width 96 height 64
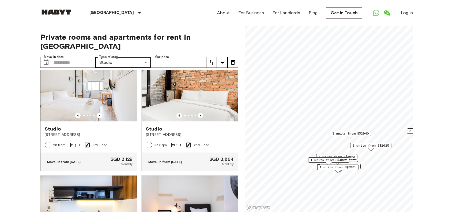
scroll to position [375, 0]
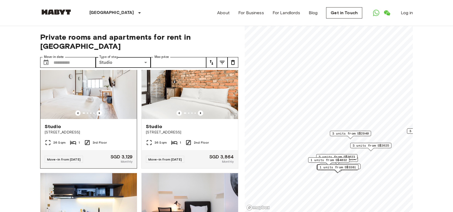
click at [111, 59] on img at bounding box center [88, 87] width 96 height 64
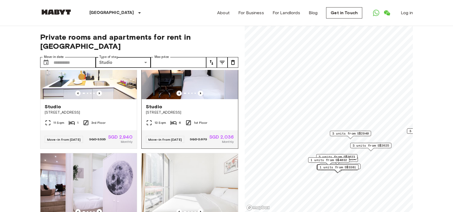
scroll to position [536, 0]
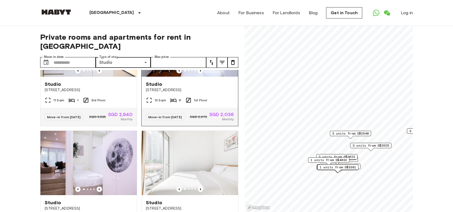
click at [165, 59] on img at bounding box center [190, 44] width 96 height 64
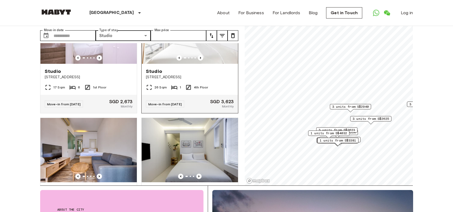
scroll to position [643, 0]
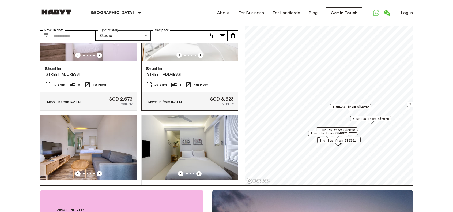
click at [165, 59] on img at bounding box center [190, 29] width 96 height 64
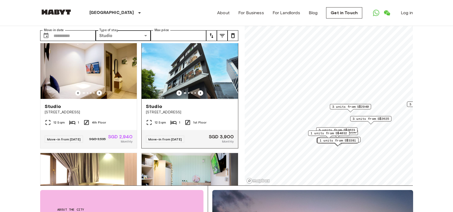
scroll to position [0, 0]
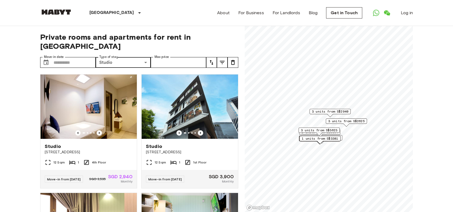
scroll to position [107, 0]
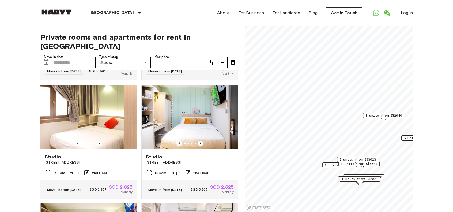
scroll to position [134, 0]
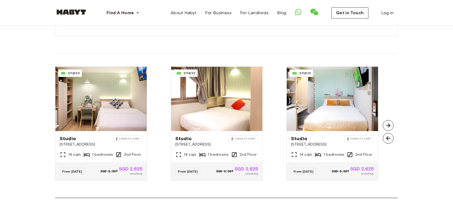
scroll to position [402, 0]
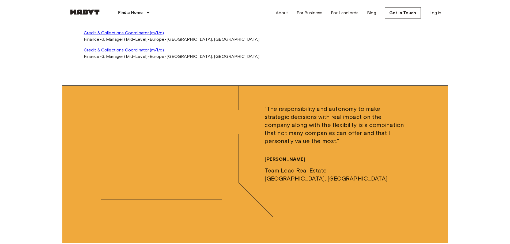
scroll to position [1500, 0]
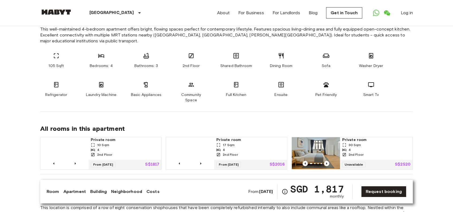
scroll to position [321, 0]
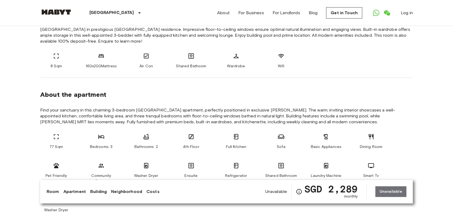
scroll to position [241, 0]
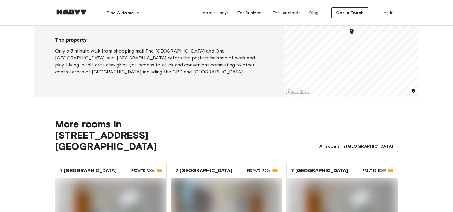
scroll to position [402, 0]
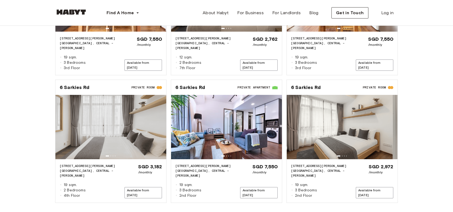
scroll to position [670, 0]
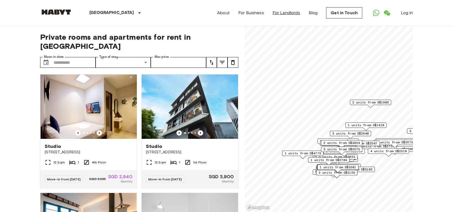
click at [296, 13] on link "For Landlords" at bounding box center [287, 13] width 28 height 6
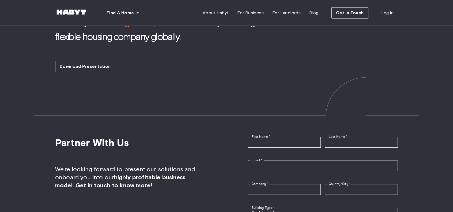
scroll to position [1312, 0]
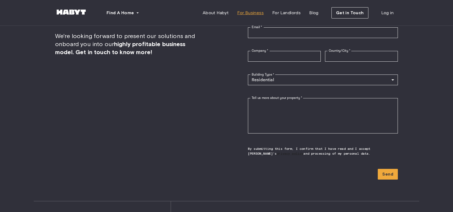
click at [254, 14] on span "For Business" at bounding box center [250, 13] width 27 height 6
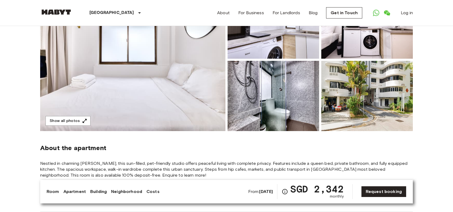
click at [348, 92] on img at bounding box center [367, 96] width 92 height 70
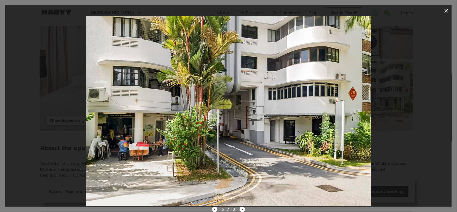
click at [445, 12] on icon "button" at bounding box center [447, 11] width 4 height 4
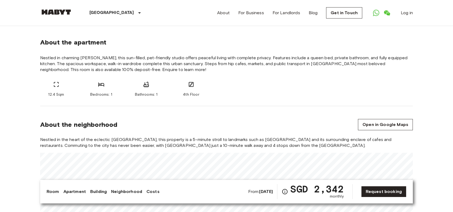
scroll to position [187, 0]
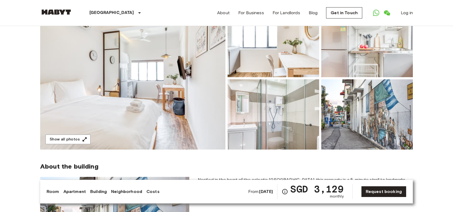
scroll to position [54, 0]
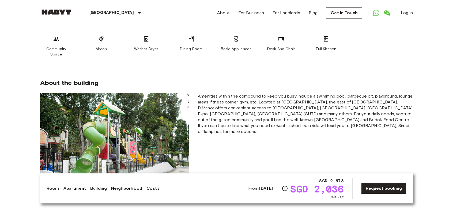
scroll to position [187, 0]
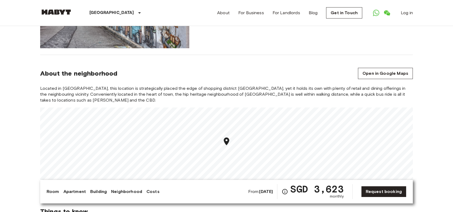
scroll to position [295, 0]
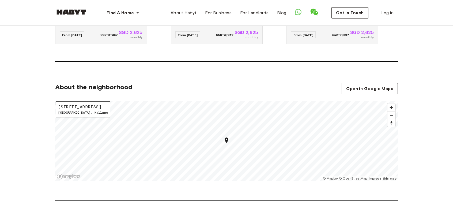
scroll to position [509, 0]
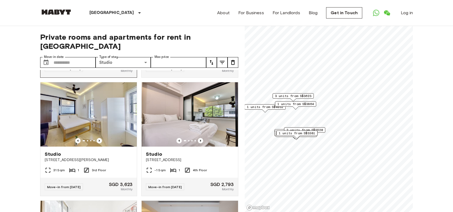
scroll to position [589, 0]
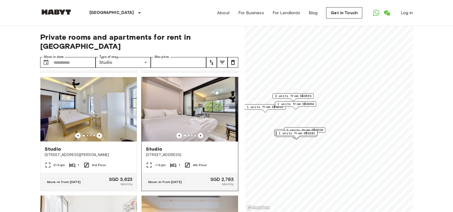
click at [197, 108] on img at bounding box center [190, 109] width 96 height 64
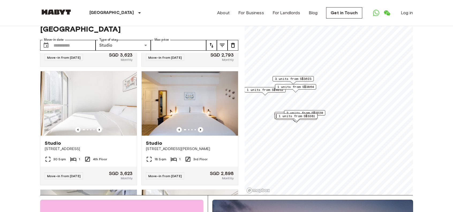
scroll to position [0, 0]
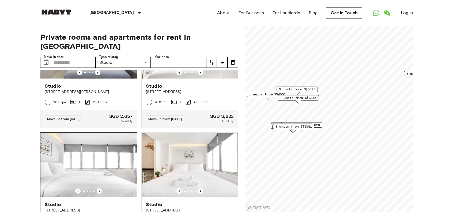
scroll to position [1315, 0]
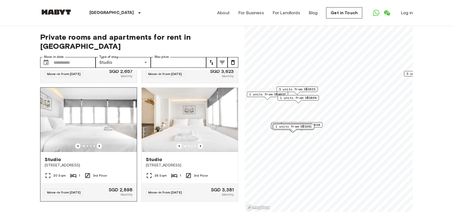
click at [126, 119] on img at bounding box center [88, 120] width 96 height 64
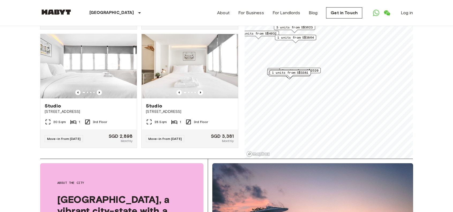
scroll to position [0, 0]
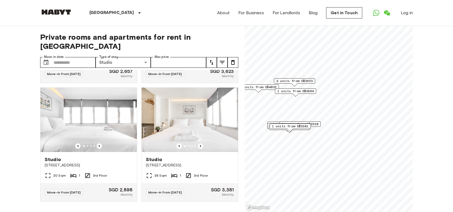
scroll to position [956, 0]
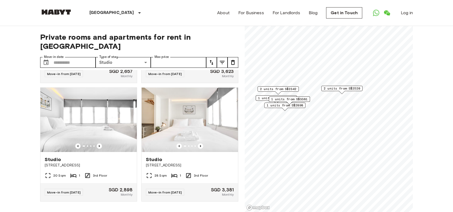
scroll to position [714, 0]
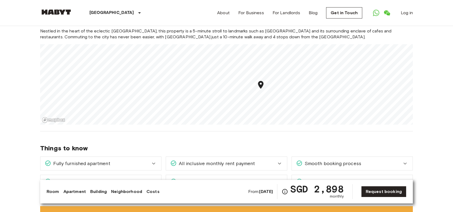
scroll to position [214, 0]
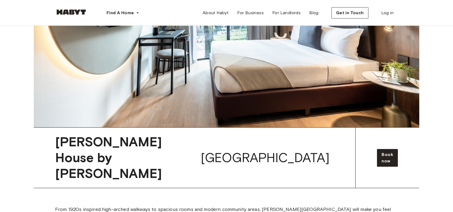
scroll to position [1141, 0]
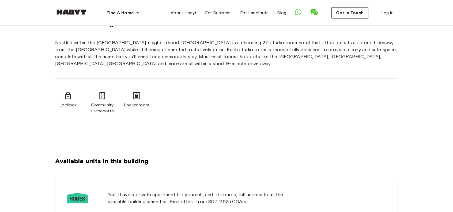
scroll to position [187, 0]
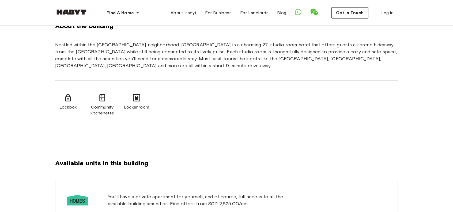
click at [224, 84] on div "Lockbox Community kitchenette Locker room" at bounding box center [226, 105] width 343 height 48
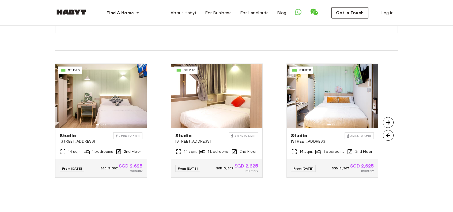
scroll to position [375, 0]
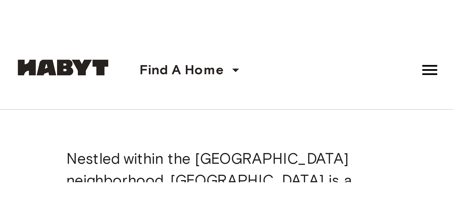
scroll to position [1803, 0]
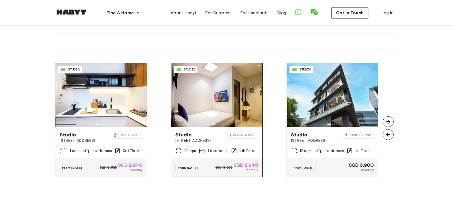
scroll to position [374, 0]
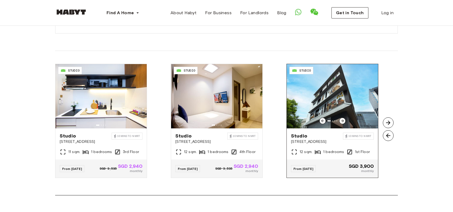
click at [302, 89] on img at bounding box center [332, 96] width 91 height 64
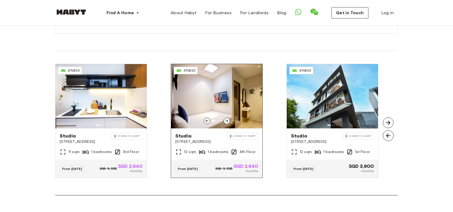
click at [236, 81] on img at bounding box center [216, 96] width 91 height 64
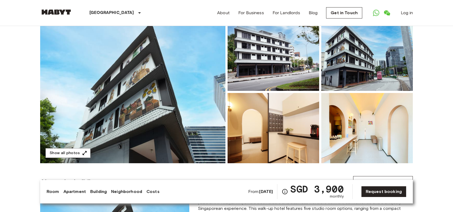
scroll to position [54, 0]
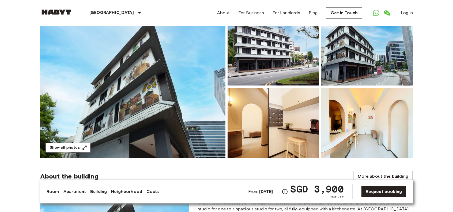
click at [302, 127] on img at bounding box center [274, 123] width 92 height 70
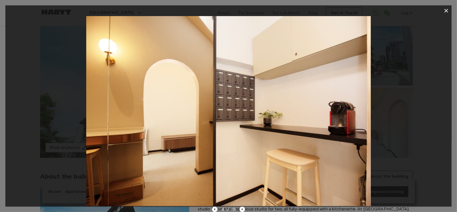
drag, startPoint x: 260, startPoint y: 213, endPoint x: 426, endPoint y: 117, distance: 191.8
click at [426, 117] on div at bounding box center [228, 111] width 446 height 190
click at [245, 209] on icon "Next image" at bounding box center [242, 208] width 5 height 5
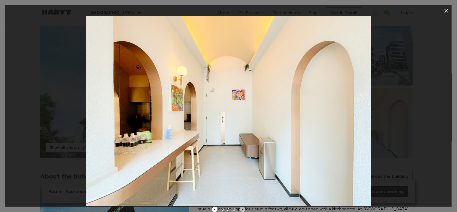
click at [244, 209] on icon "Next image" at bounding box center [242, 208] width 5 height 5
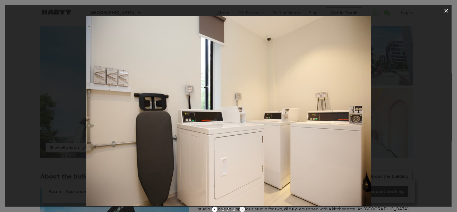
click at [244, 209] on div "6 / 6" at bounding box center [228, 209] width 33 height 6
click at [447, 9] on icon "button" at bounding box center [446, 10] width 6 height 6
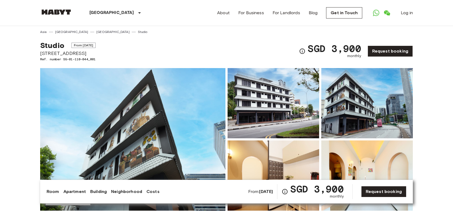
scroll to position [0, 0]
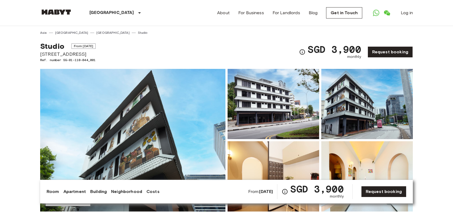
click at [306, 55] on div "SGD 3,900 monthly" at bounding box center [330, 51] width 62 height 15
click at [305, 52] on icon "Check cost overview for full price breakdown. Please note that discounts apply …" at bounding box center [302, 51] width 5 height 5
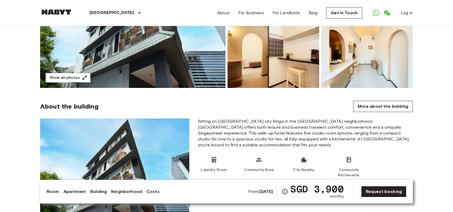
scroll to position [161, 0]
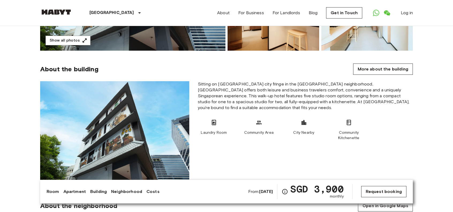
click at [381, 193] on link "Request booking" at bounding box center [383, 191] width 45 height 11
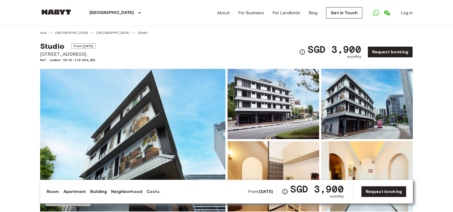
scroll to position [161, 0]
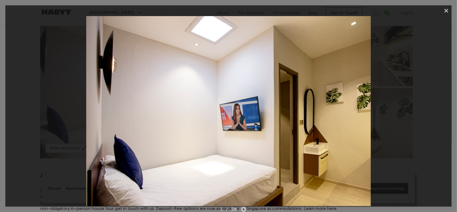
click at [243, 211] on icon "Next image" at bounding box center [243, 208] width 5 height 5
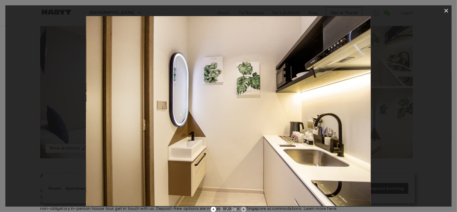
click at [243, 211] on icon "Next image" at bounding box center [243, 208] width 5 height 5
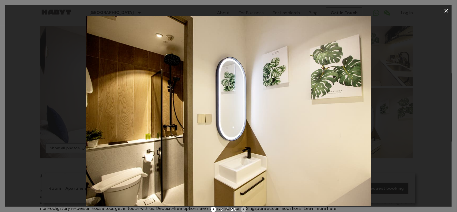
click at [243, 211] on icon "Next image" at bounding box center [243, 208] width 5 height 5
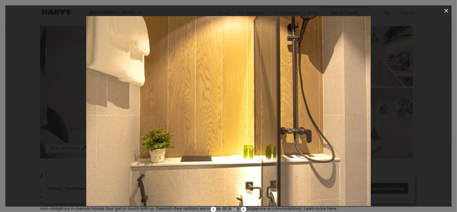
click at [243, 211] on icon "Next image" at bounding box center [243, 208] width 5 height 5
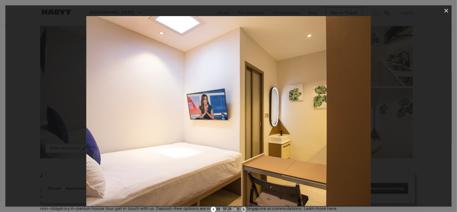
click at [243, 211] on icon "Next image" at bounding box center [243, 208] width 5 height 5
click at [243, 211] on icon "Next image" at bounding box center [244, 208] width 5 height 5
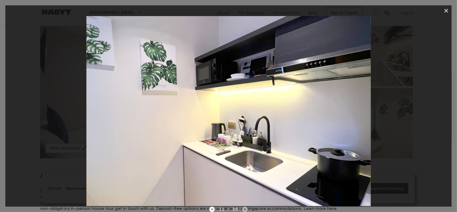
click at [243, 211] on icon "Next image" at bounding box center [244, 208] width 5 height 5
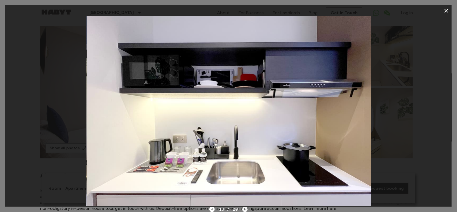
click at [243, 211] on icon "Next image" at bounding box center [244, 208] width 5 height 5
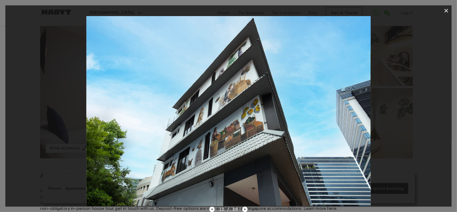
click at [447, 8] on icon "button" at bounding box center [446, 10] width 6 height 6
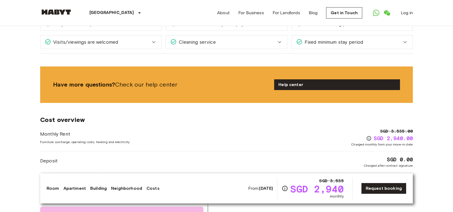
scroll to position [696, 0]
